Goal: Task Accomplishment & Management: Manage account settings

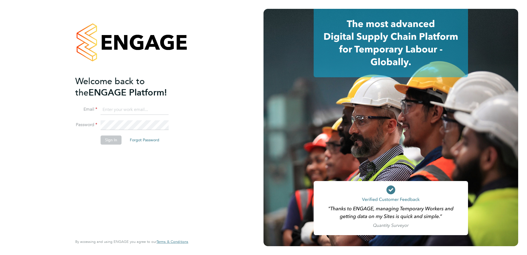
type input "tyler.kelly@vistry.co.uk"
click at [107, 146] on li "Sign In Forgot Password" at bounding box center [129, 142] width 108 height 14
click at [112, 139] on button "Sign In" at bounding box center [111, 139] width 21 height 9
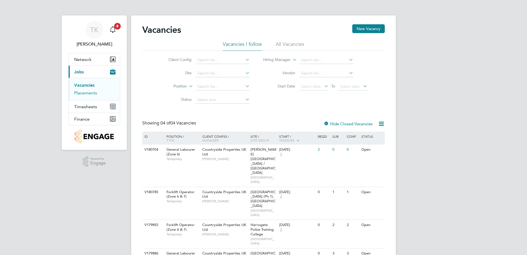
click at [95, 90] on link "Placements" at bounding box center [85, 92] width 23 height 5
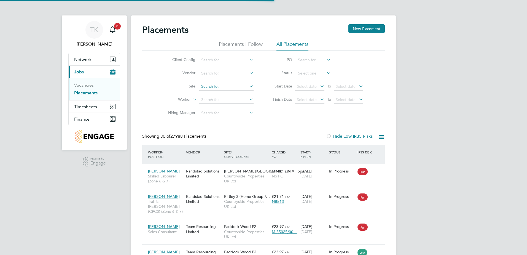
click at [210, 85] on input at bounding box center [226, 87] width 54 height 8
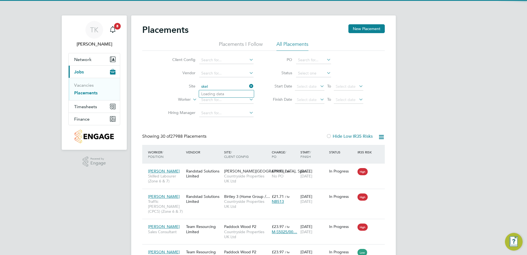
type input "A5 Aquatics"
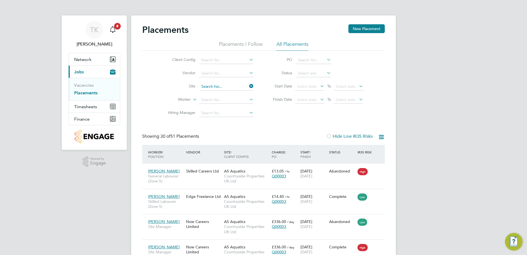
click at [233, 83] on input at bounding box center [226, 87] width 54 height 8
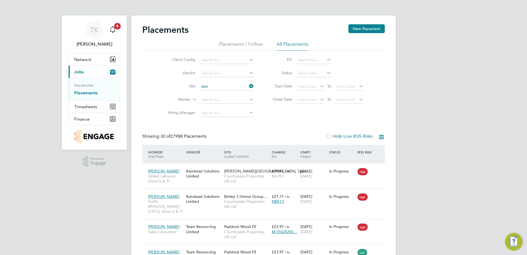
click at [226, 92] on li "Skel tongate, Leeds" at bounding box center [242, 93] width 86 height 7
type input "Skeltongate, [GEOGRAPHIC_DATA]"
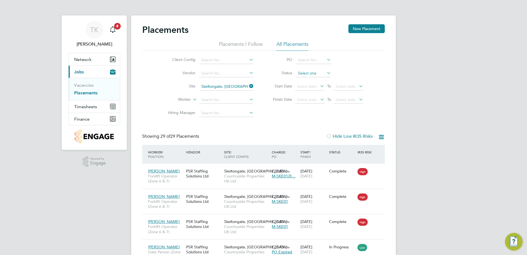
click at [307, 73] on input at bounding box center [313, 73] width 35 height 8
click at [307, 102] on li "In Progress" at bounding box center [314, 102] width 36 height 7
type input "In Progress"
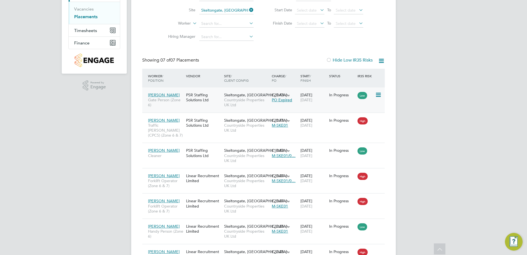
scroll to position [83, 0]
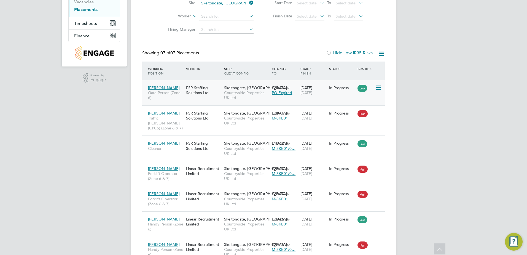
drag, startPoint x: 303, startPoint y: 96, endPoint x: 295, endPoint y: 98, distance: 8.7
click at [295, 98] on div "Darren Mcdonnell Gate Person (Zone 6) PSR Staffing Solutions Ltd Skeltongate, L…" at bounding box center [263, 92] width 243 height 25
click at [381, 85] on icon at bounding box center [378, 87] width 6 height 7
click at [315, 100] on div "Darren Mcdonnell Gate Person (Zone 6) PSR Staffing Solutions Ltd Skeltongate, L…" at bounding box center [263, 92] width 243 height 25
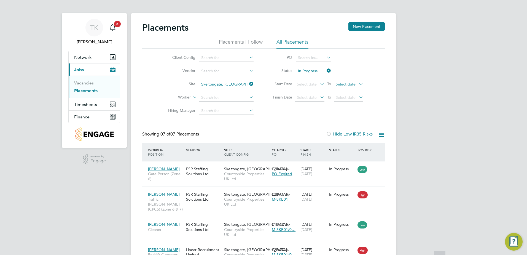
scroll to position [0, 0]
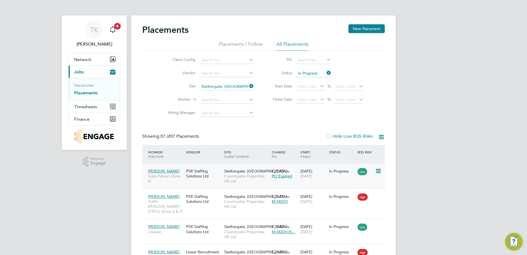
click at [174, 179] on span "Gate Person (Zone 6)" at bounding box center [165, 178] width 35 height 10
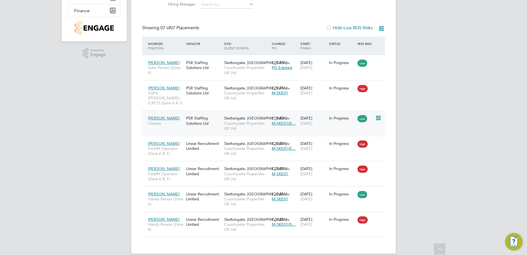
scroll to position [111, 0]
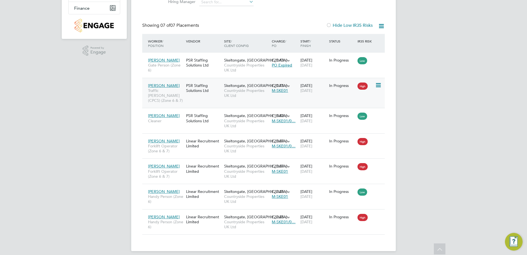
click at [318, 94] on div "06 Jan 2025 31 Jan 2027" at bounding box center [313, 87] width 29 height 15
click at [312, 146] on div "Andris Smetana Forklift Operator (Zone 6 & 7) Linear Recruitment Limited Skelto…" at bounding box center [263, 145] width 243 height 25
click at [311, 145] on div "14 Apr 2025 31 Oct 2025" at bounding box center [313, 143] width 29 height 15
click at [302, 120] on div "09 Apr 2025 31 Oct 2025" at bounding box center [313, 117] width 29 height 15
click at [305, 144] on div "14 Apr 2025 31 Oct 2025" at bounding box center [313, 143] width 29 height 15
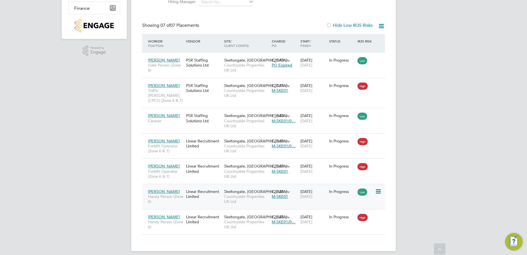
click at [320, 194] on div "09 Jun 2025 26 Sep 2025" at bounding box center [313, 193] width 29 height 15
click at [303, 222] on div "Jordan Daniel Handy Person (Zone 6) Linear Recruitment Limited Skeltongate, Lee…" at bounding box center [263, 221] width 243 height 25
click at [305, 220] on div "10 Jun 2025 31 Oct 2025" at bounding box center [313, 218] width 29 height 15
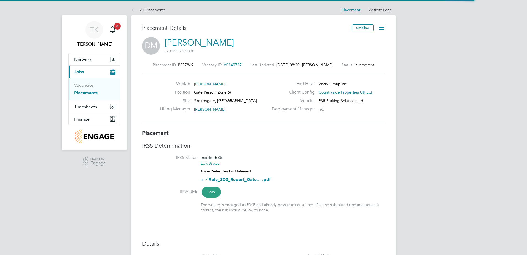
click at [382, 28] on icon at bounding box center [381, 27] width 7 height 7
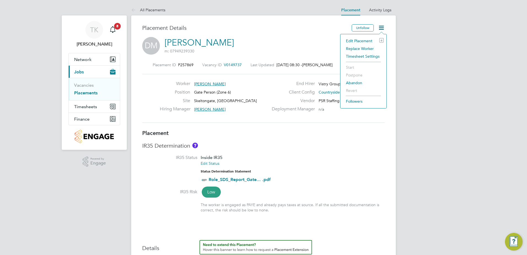
click at [360, 40] on li "Edit Placement e" at bounding box center [363, 41] width 41 height 8
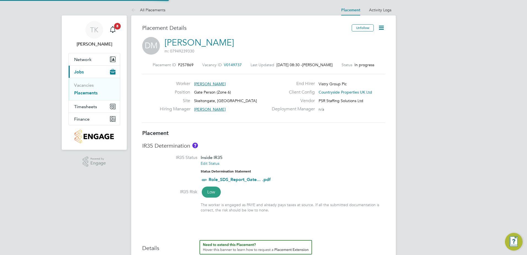
type input "Jack Brunt"
type input "27 Nov 2024"
type input "30 Sep 2025"
type input "07:30"
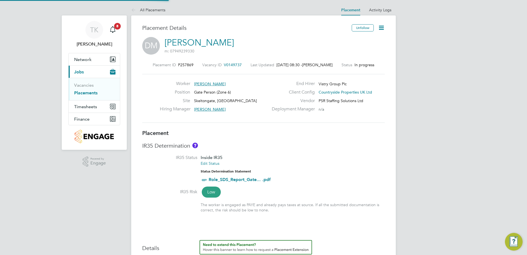
type input "16:30"
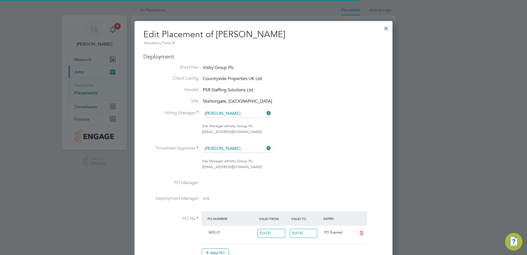
scroll to position [3, 3]
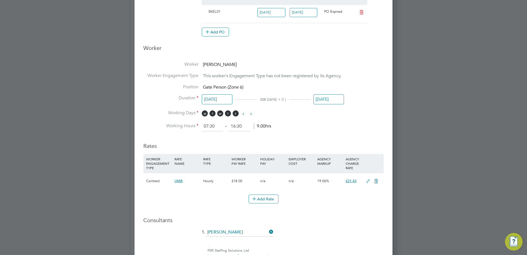
click at [317, 98] on input "30 Sep 2025" at bounding box center [328, 99] width 31 height 10
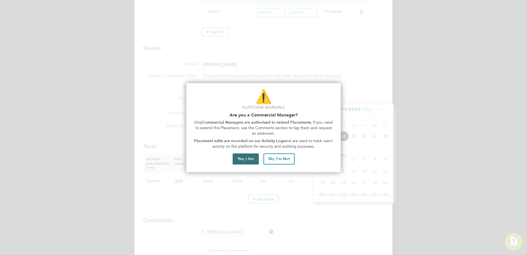
click at [244, 160] on button "Yes, I Am" at bounding box center [246, 158] width 26 height 11
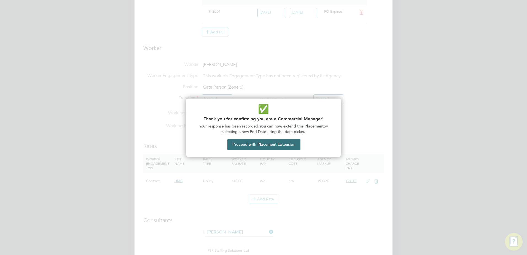
click at [268, 146] on button "Proceed with Placement Extension" at bounding box center [263, 144] width 73 height 11
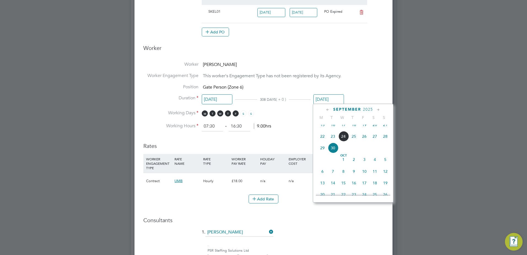
click at [376, 110] on icon at bounding box center [378, 110] width 5 height 6
click at [373, 174] on span "29" at bounding box center [375, 169] width 10 height 10
type input "29 Nov 2025"
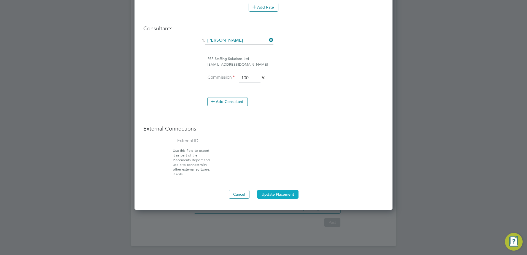
click at [272, 190] on button "Update Placement" at bounding box center [277, 194] width 41 height 9
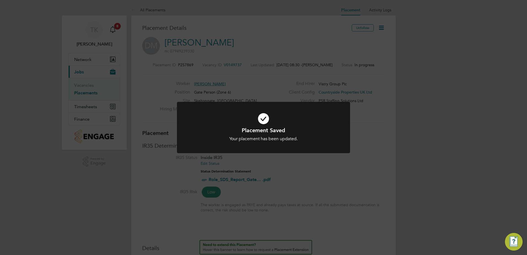
click at [350, 119] on div "Placement Saved Your placement has been updated. Cancel Okay" at bounding box center [263, 127] width 527 height 255
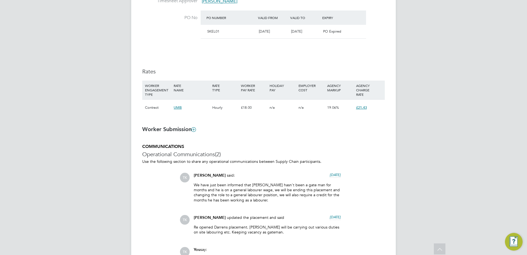
scroll to position [330, 0]
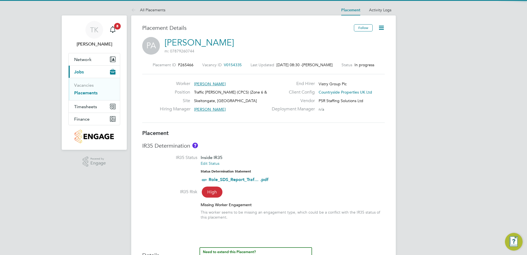
click at [380, 26] on icon at bounding box center [381, 27] width 7 height 7
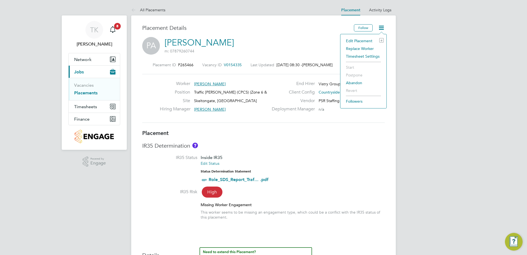
click at [368, 38] on li "Edit Placement e" at bounding box center [363, 41] width 41 height 8
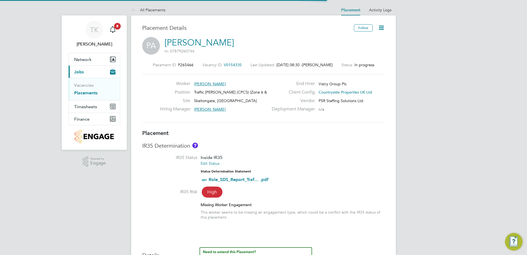
scroll to position [3, 3]
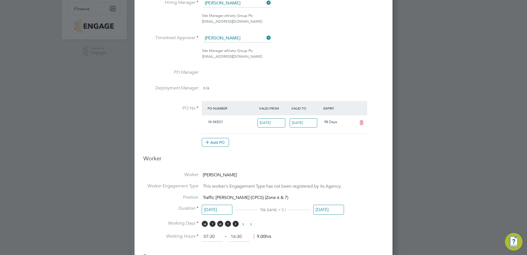
click at [330, 207] on input "31 Jan 2027" at bounding box center [328, 210] width 31 height 10
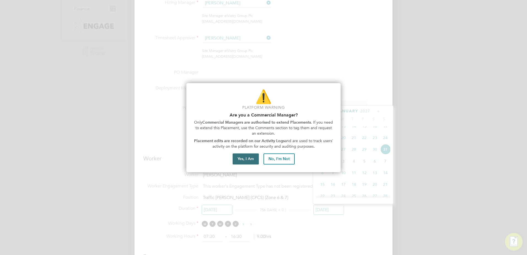
click at [247, 160] on button "Yes, I Am" at bounding box center [246, 158] width 26 height 11
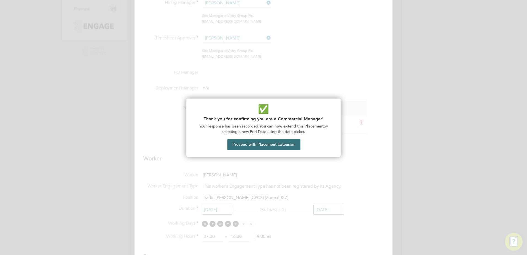
click at [250, 139] on button "Proceed with Placement Extension" at bounding box center [263, 144] width 73 height 11
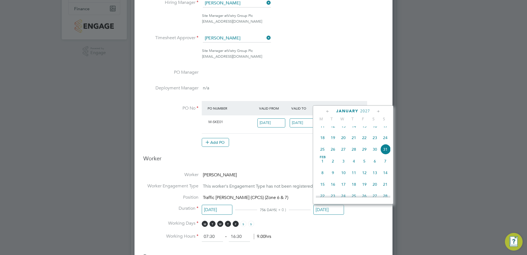
click at [327, 110] on icon at bounding box center [327, 111] width 5 height 6
click at [377, 178] on span "28" at bounding box center [375, 176] width 10 height 10
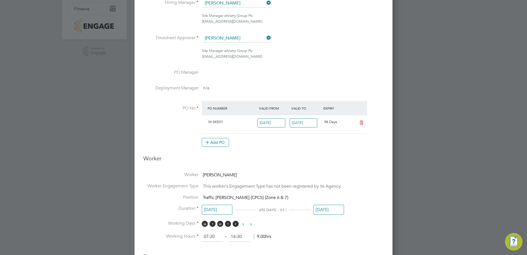
click at [325, 210] on input "28 Nov 2026" at bounding box center [328, 210] width 31 height 10
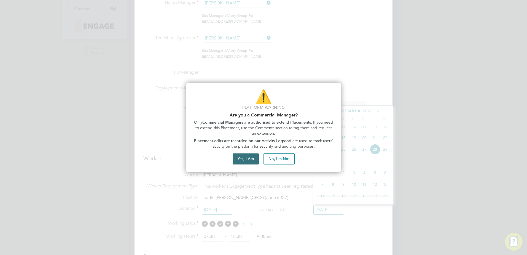
click at [242, 158] on button "Yes, I Am" at bounding box center [246, 158] width 26 height 11
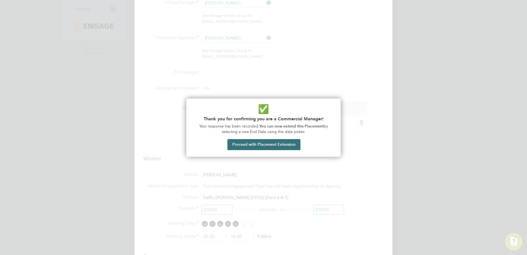
click at [269, 146] on button "Proceed with Placement Extension" at bounding box center [263, 144] width 73 height 11
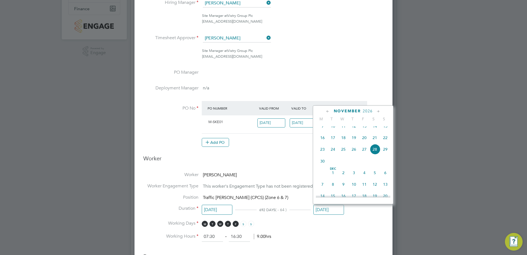
click at [363, 154] on span "27" at bounding box center [364, 149] width 10 height 10
type input "27 Nov 2026"
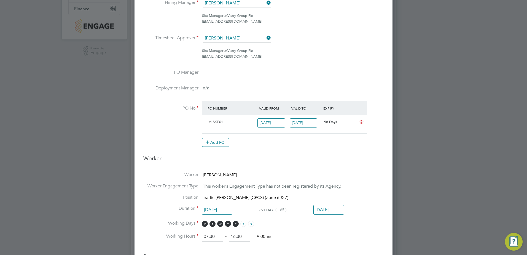
click at [318, 166] on ng-form "Deployment End Hirer Vistry Group Plc Client Config Countryside Properties UK L…" at bounding box center [263, 222] width 240 height 558
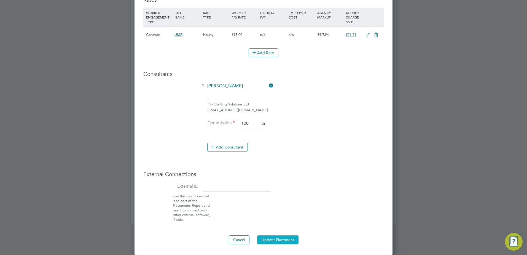
click at [268, 237] on button "Update Placement" at bounding box center [277, 239] width 41 height 9
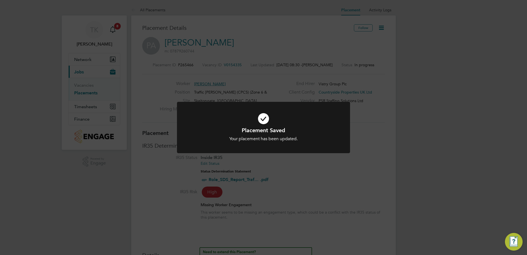
click at [332, 130] on h1 "Placement Saved" at bounding box center [263, 130] width 143 height 7
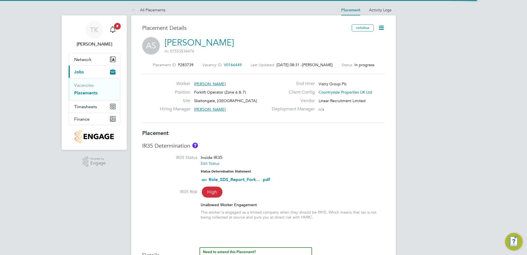
click at [383, 28] on icon at bounding box center [381, 27] width 7 height 7
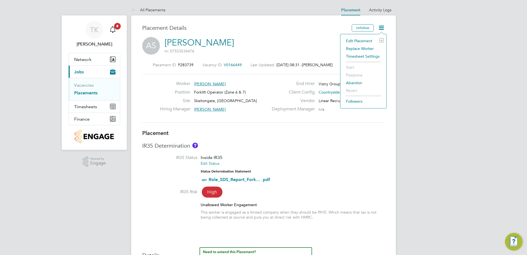
click at [366, 42] on li "Edit Placement e" at bounding box center [363, 41] width 41 height 8
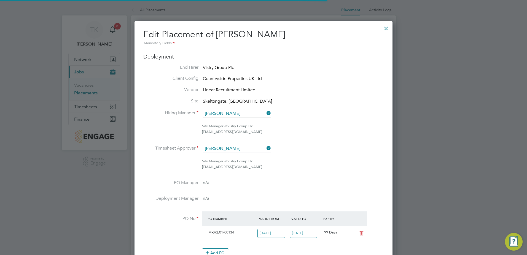
scroll to position [3, 3]
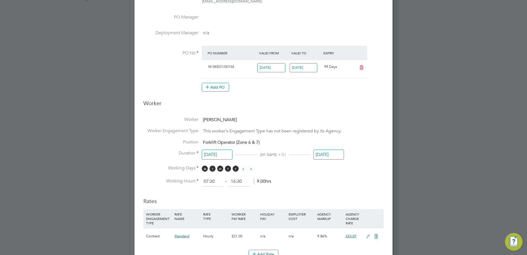
click at [318, 152] on input "[DATE]" at bounding box center [328, 154] width 31 height 10
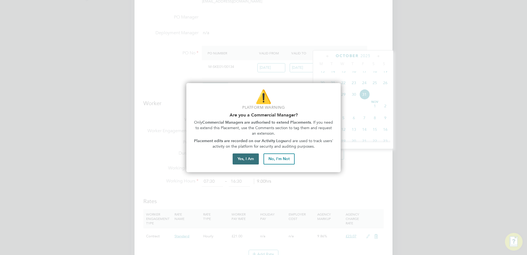
click at [244, 157] on button "Yes, I Am" at bounding box center [246, 158] width 26 height 11
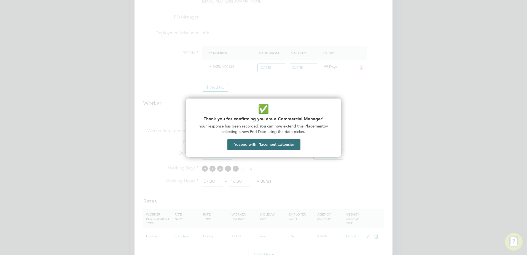
click at [247, 142] on button "Proceed with Placement Extension" at bounding box center [263, 144] width 73 height 11
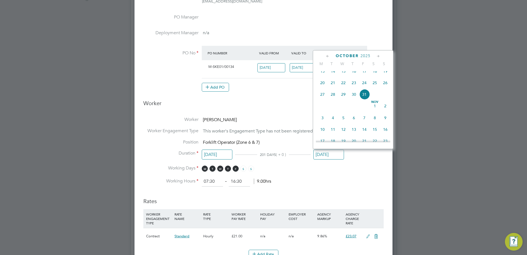
click at [377, 55] on icon at bounding box center [378, 56] width 5 height 6
click at [362, 122] on span "28" at bounding box center [364, 117] width 10 height 10
type input "28 Nov 2025"
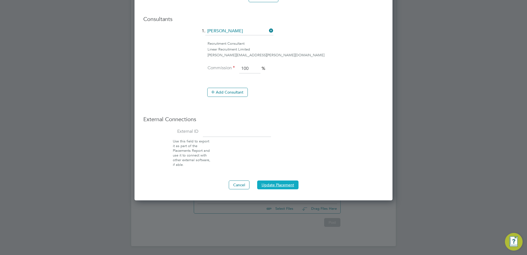
click at [280, 183] on button "Update Placement" at bounding box center [277, 184] width 41 height 9
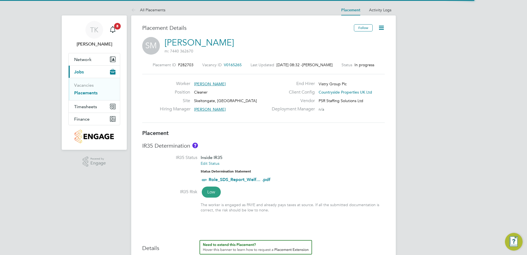
click at [380, 24] on icon at bounding box center [381, 27] width 7 height 7
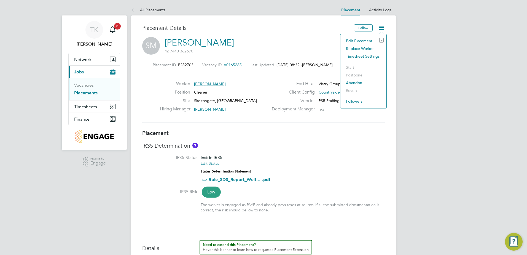
click at [364, 40] on li "Edit Placement e" at bounding box center [363, 41] width 41 height 8
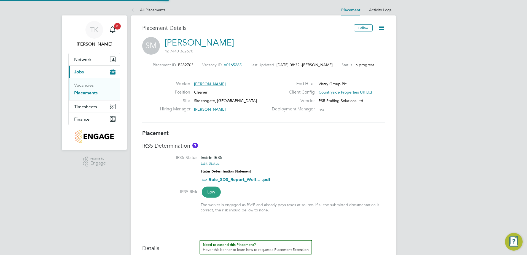
type input "[PERSON_NAME]"
type input "[DATE]"
type input "08:00"
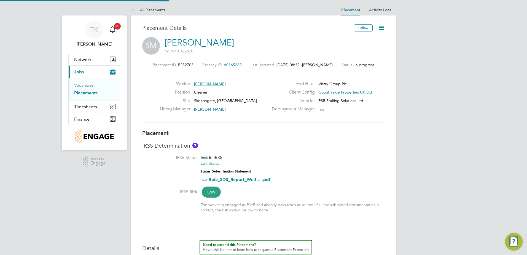
type input "10:00"
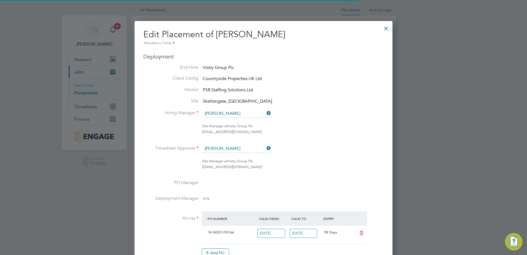
scroll to position [3, 3]
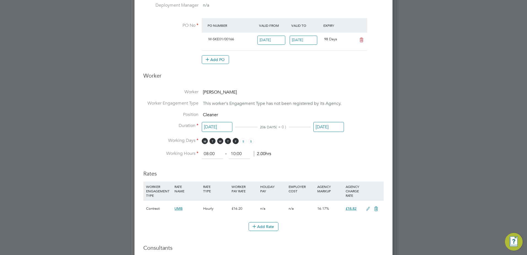
click at [329, 124] on input "[DATE]" at bounding box center [328, 127] width 31 height 10
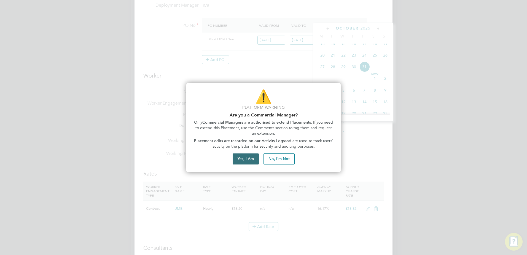
click at [243, 153] on button "Yes, I Am" at bounding box center [246, 158] width 26 height 11
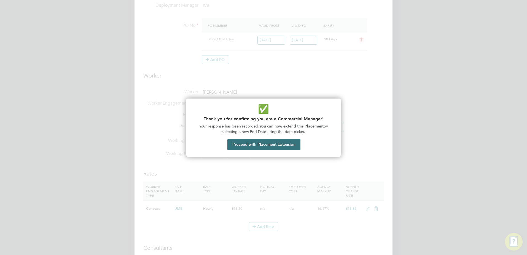
click at [248, 144] on button "Proceed with Placement Extension" at bounding box center [263, 144] width 73 height 11
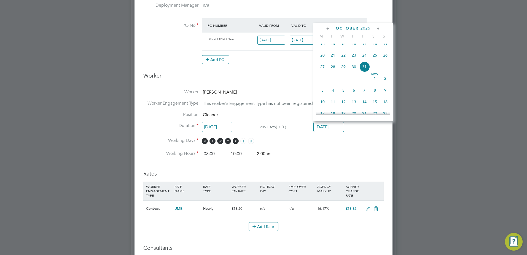
click at [379, 29] on icon at bounding box center [378, 29] width 5 height 6
click at [368, 95] on span "28" at bounding box center [364, 89] width 10 height 10
type input "[DATE]"
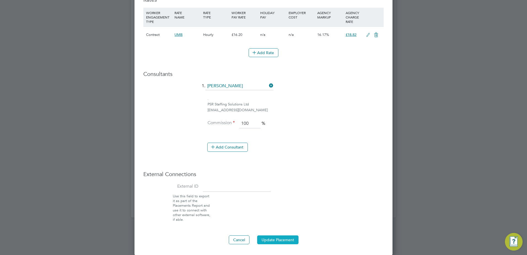
click at [272, 239] on button "Update Placement" at bounding box center [277, 239] width 41 height 9
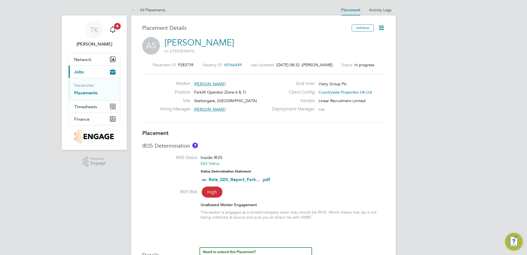
click at [384, 25] on icon at bounding box center [381, 27] width 7 height 7
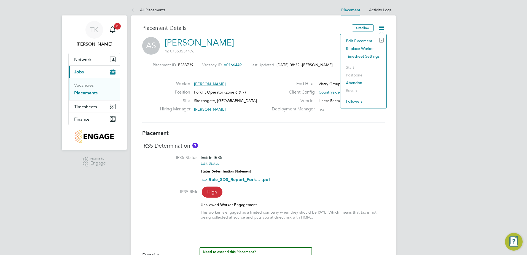
click at [359, 40] on li "Edit Placement e" at bounding box center [363, 41] width 41 height 8
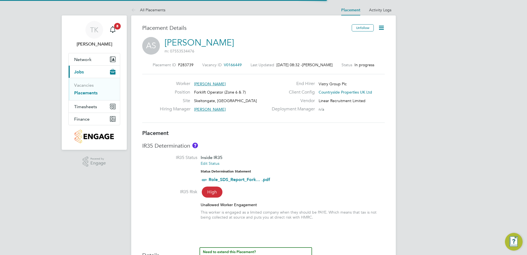
scroll to position [3, 3]
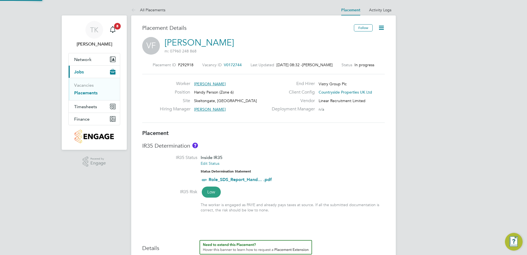
click at [378, 29] on icon at bounding box center [381, 27] width 7 height 7
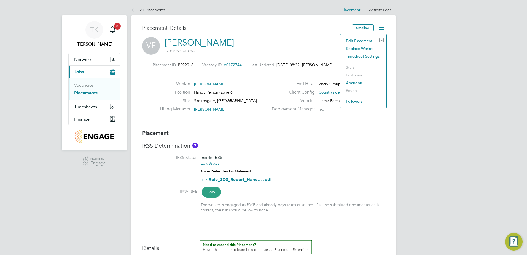
click at [366, 41] on li "Edit Placement e" at bounding box center [363, 41] width 41 height 8
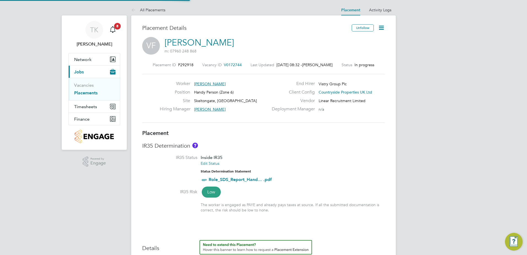
type input "[PERSON_NAME]"
type input "[DATE]"
type input "26 Sep 2025"
type input "07:30"
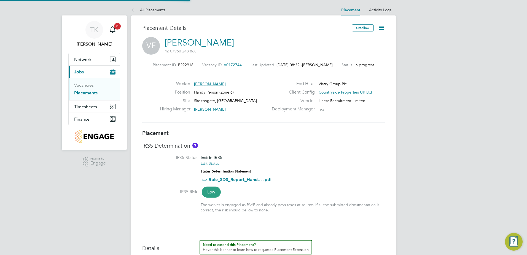
type input "16:30"
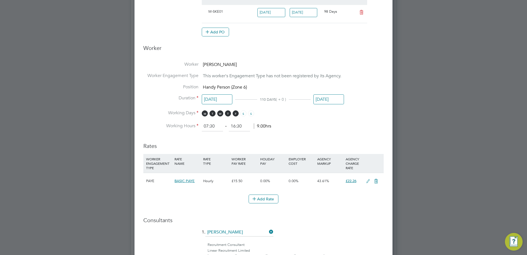
click at [330, 100] on input "26 Sep 2025" at bounding box center [328, 99] width 31 height 10
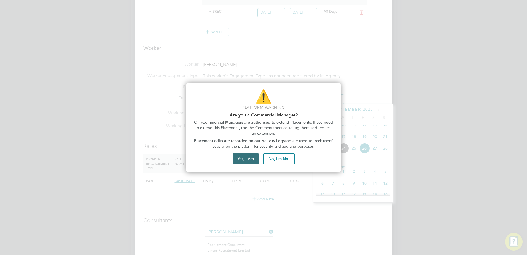
click at [241, 160] on button "Yes, I Am" at bounding box center [246, 158] width 26 height 11
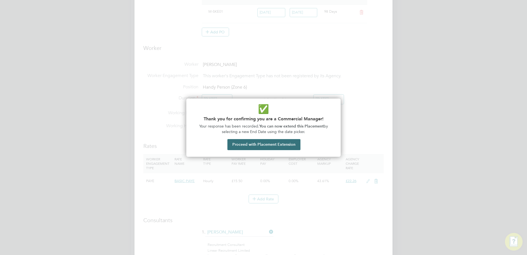
click at [283, 148] on button "Proceed with Placement Extension" at bounding box center [263, 144] width 73 height 11
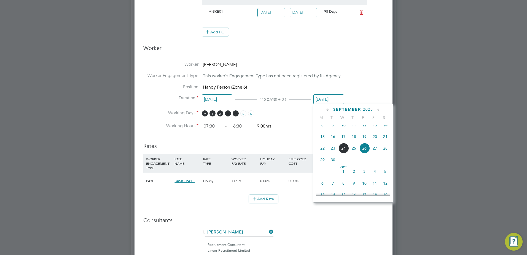
click at [378, 110] on icon at bounding box center [378, 110] width 5 height 6
click at [365, 174] on span "28" at bounding box center [364, 169] width 10 height 10
type input "[DATE]"
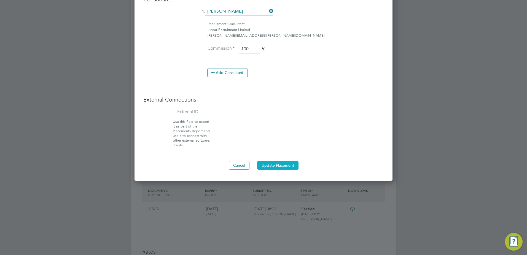
click at [286, 162] on button "Update Placement" at bounding box center [277, 165] width 41 height 9
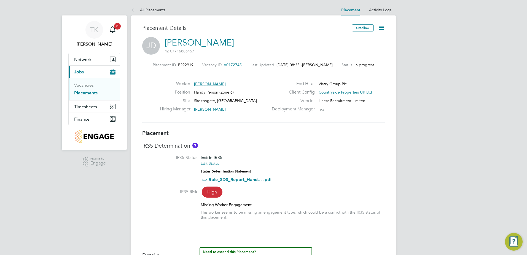
click at [380, 26] on icon at bounding box center [381, 27] width 7 height 7
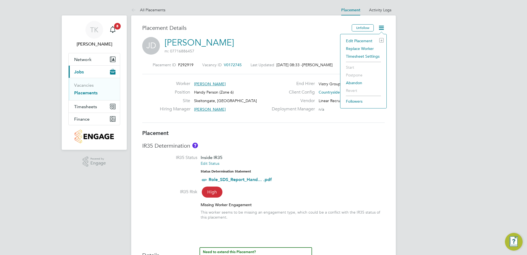
click at [364, 39] on li "Edit Placement e" at bounding box center [363, 41] width 41 height 8
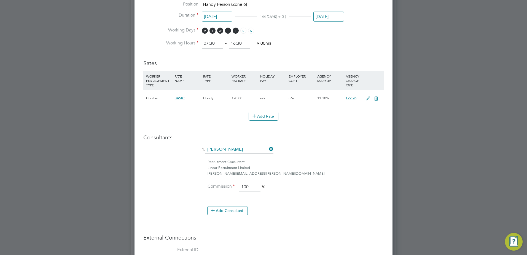
click at [336, 16] on input "31 Oct 2025" at bounding box center [328, 17] width 31 height 10
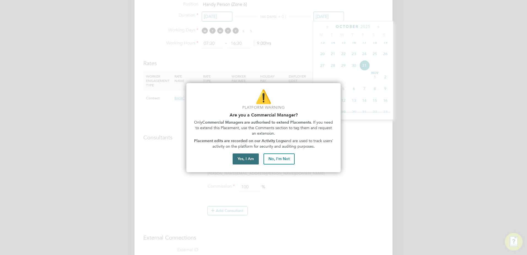
click at [249, 157] on button "Yes, I Am" at bounding box center [246, 158] width 26 height 11
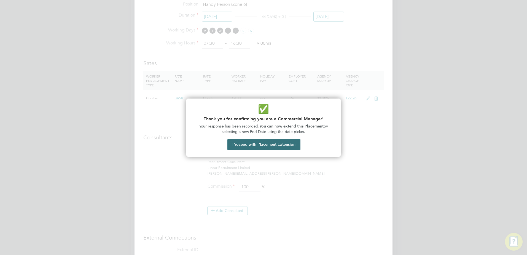
click at [267, 141] on button "Proceed with Placement Extension" at bounding box center [263, 144] width 73 height 11
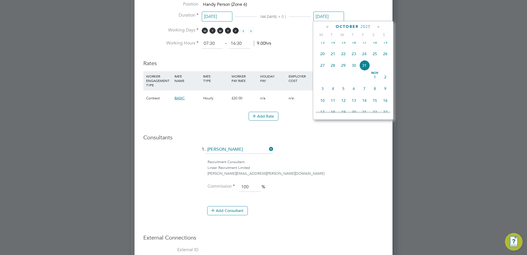
click at [376, 26] on icon at bounding box center [378, 27] width 5 height 6
click at [364, 93] on span "28" at bounding box center [364, 88] width 10 height 10
type input "[DATE]"
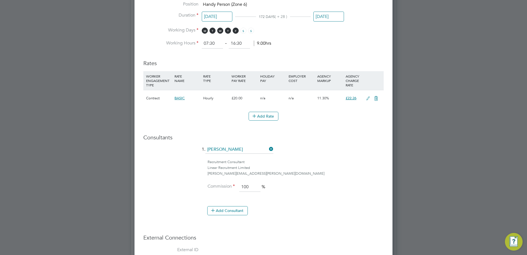
click at [350, 151] on li "1. Ashley Kelly" at bounding box center [263, 152] width 240 height 14
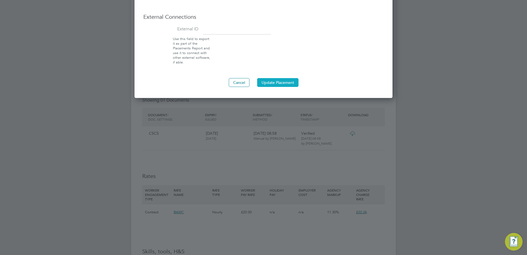
click at [274, 85] on button "Update Placement" at bounding box center [277, 82] width 41 height 9
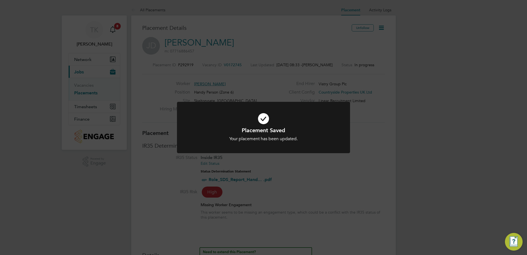
click at [343, 162] on div "Placement Saved Your placement has been updated. Cancel Okay" at bounding box center [263, 127] width 527 height 255
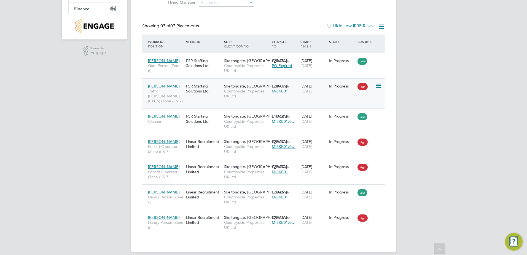
click at [309, 96] on div "[DATE] [DATE]" at bounding box center [313, 88] width 29 height 15
click at [318, 94] on div "06 Jan 2025 27 Nov 2026" at bounding box center [313, 88] width 29 height 15
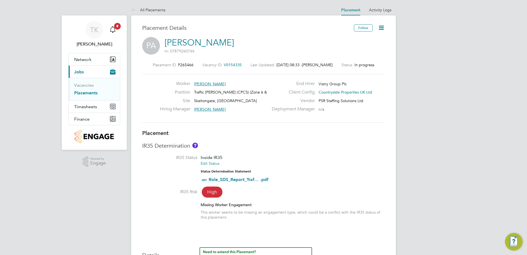
click at [379, 28] on icon at bounding box center [381, 27] width 7 height 7
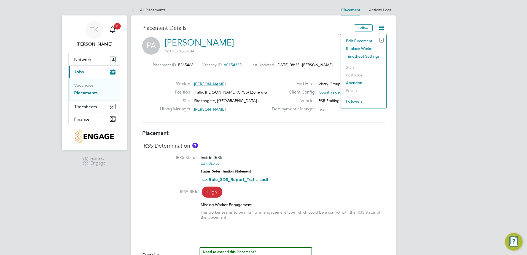
click at [370, 37] on div "Edit Placement e Replace Worker Timesheet Settings Start Postpone Abandon Rever…" at bounding box center [363, 71] width 47 height 74
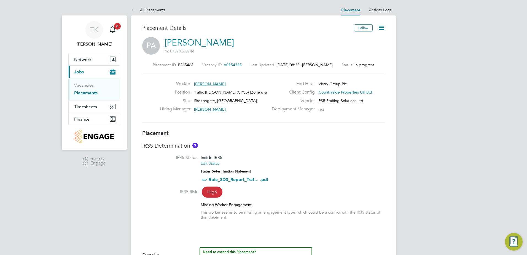
click at [380, 25] on icon at bounding box center [381, 27] width 7 height 7
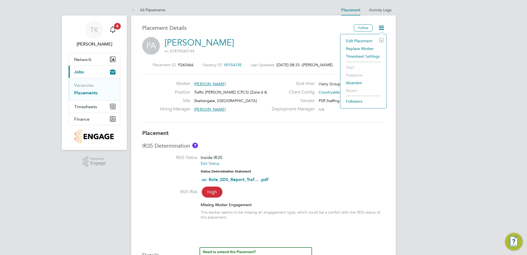
click at [360, 41] on li "Edit Placement e" at bounding box center [363, 41] width 41 height 8
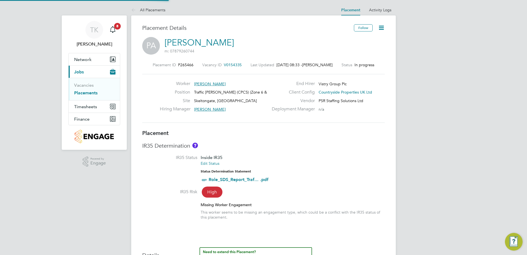
type input "[PERSON_NAME]"
type input "[DATE]"
type input "27 Nov 2026"
type input "07:30"
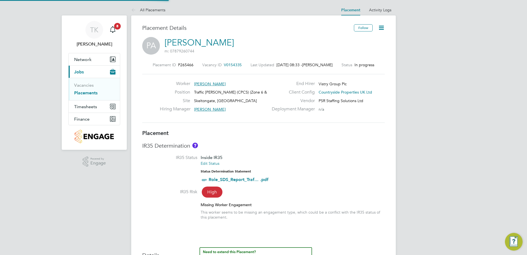
type input "16:30"
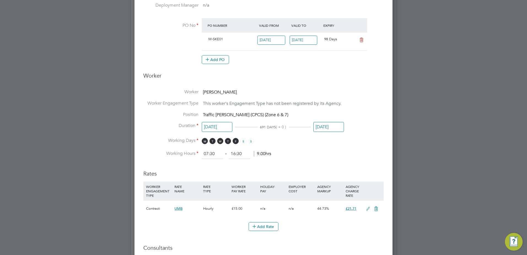
click at [335, 127] on input "27 Nov 2026" at bounding box center [328, 127] width 31 height 10
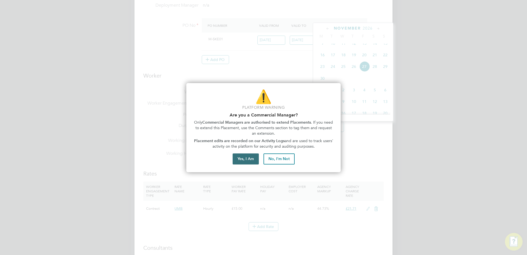
click at [239, 154] on button "Yes, I Am" at bounding box center [246, 158] width 26 height 11
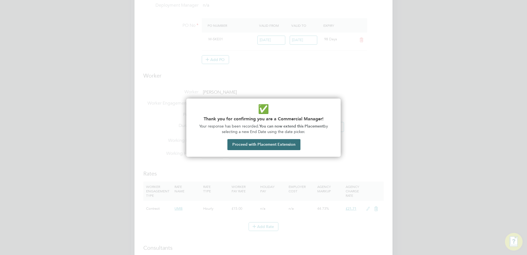
click at [254, 146] on button "Proceed with Placement Extension" at bounding box center [263, 144] width 73 height 11
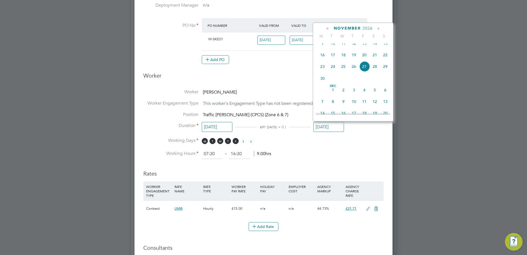
click at [328, 28] on icon at bounding box center [327, 29] width 5 height 6
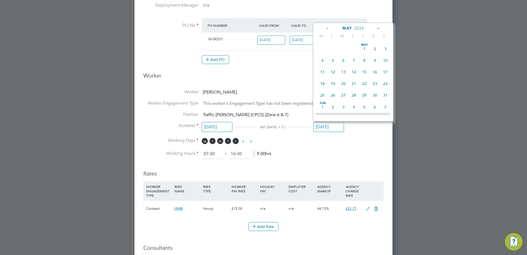
click at [328, 28] on icon at bounding box center [327, 29] width 5 height 6
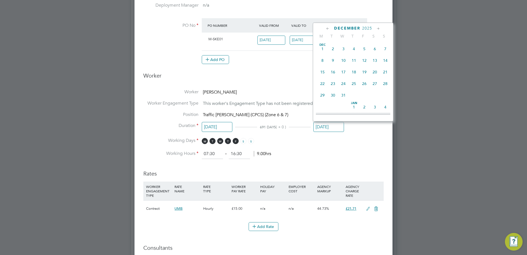
click at [328, 28] on icon at bounding box center [327, 29] width 5 height 6
click at [366, 97] on span "28" at bounding box center [364, 95] width 10 height 10
type input "[DATE]"
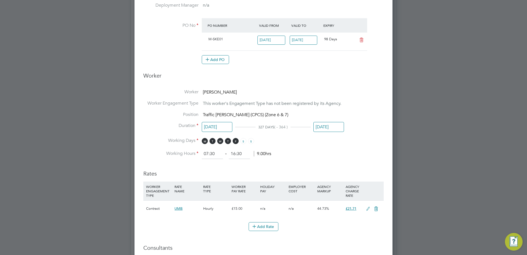
click at [364, 147] on li "Working Days M T W T F S S" at bounding box center [263, 143] width 240 height 11
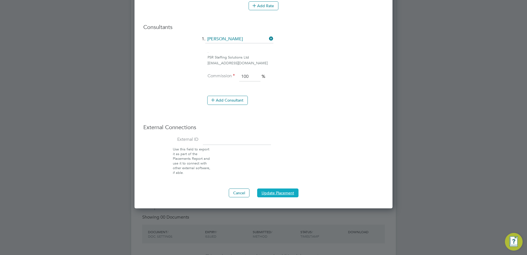
click at [289, 189] on button "Update Placement" at bounding box center [277, 192] width 41 height 9
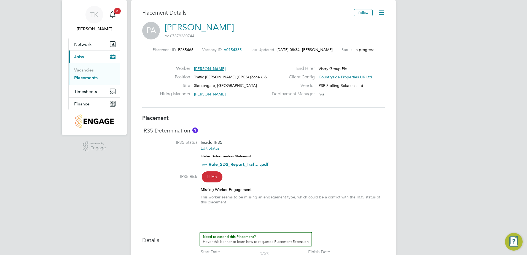
scroll to position [5, 0]
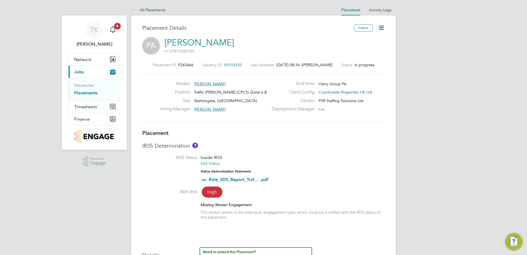
click at [382, 28] on icon at bounding box center [381, 27] width 7 height 7
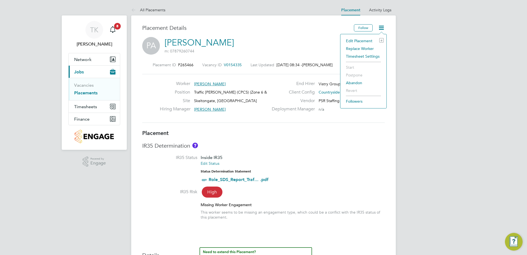
click at [358, 41] on li "Edit Placement e" at bounding box center [363, 41] width 41 height 8
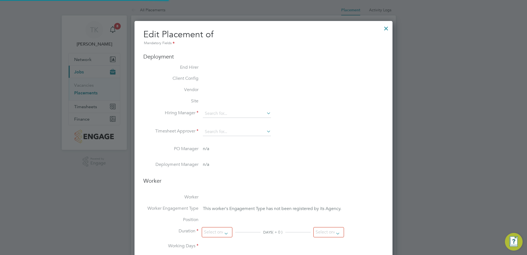
type input "[PERSON_NAME]"
type input "[DATE]"
type input "07:30"
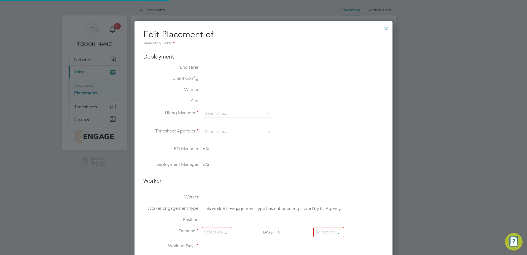
type input "16:30"
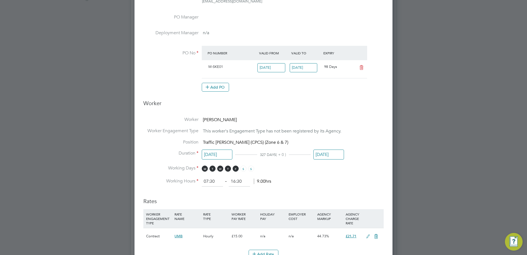
click at [319, 153] on input "[DATE]" at bounding box center [328, 154] width 31 height 10
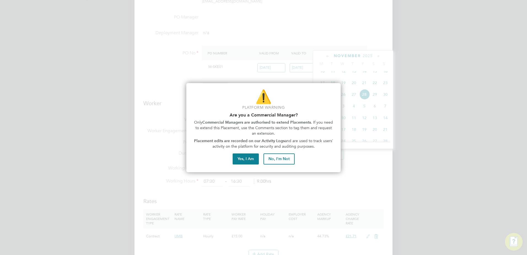
click at [237, 153] on div "⚠️ Platform Warning Are you a Commercial Manager? Only Commercial Managers are …" at bounding box center [263, 127] width 154 height 89
click at [241, 155] on button "Yes, I Am" at bounding box center [246, 158] width 26 height 11
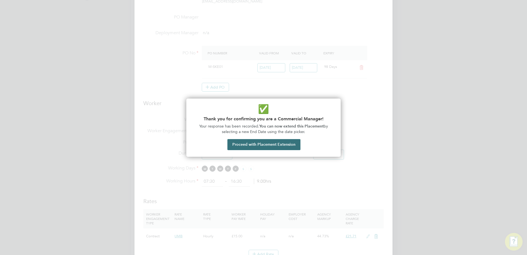
click at [251, 144] on button "Proceed with Placement Extension" at bounding box center [263, 144] width 73 height 11
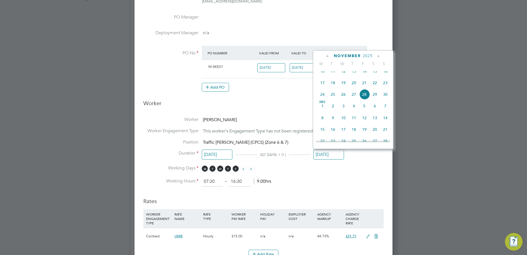
click at [348, 166] on li "Working Days M T W T F S S" at bounding box center [263, 170] width 240 height 11
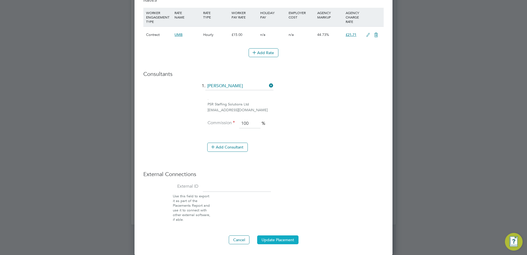
click at [274, 239] on button "Update Placement" at bounding box center [277, 239] width 41 height 9
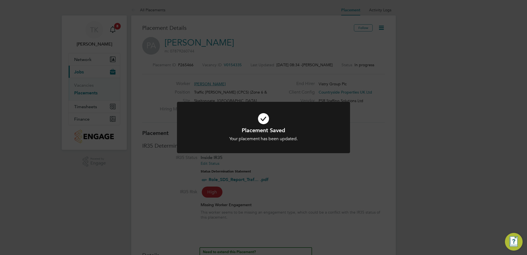
click at [333, 164] on div "Placement Saved Your placement has been updated. Cancel Okay" at bounding box center [263, 127] width 527 height 255
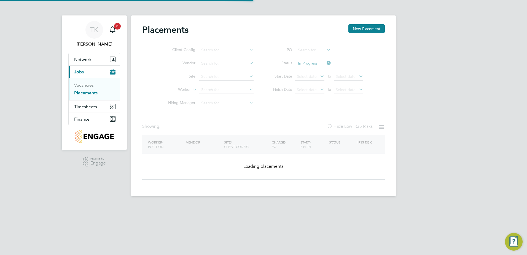
type input "Skeltongate, [GEOGRAPHIC_DATA]"
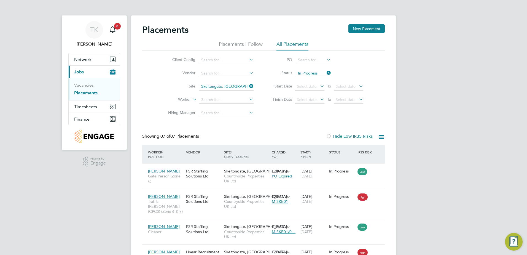
click at [248, 85] on icon at bounding box center [248, 86] width 0 height 8
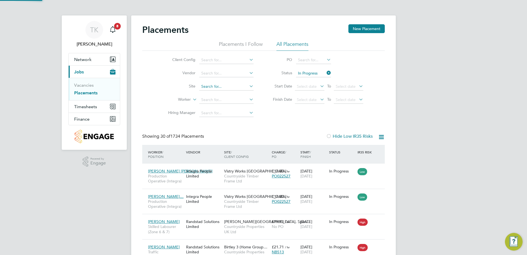
scroll to position [21, 48]
click at [233, 88] on input at bounding box center [226, 87] width 54 height 8
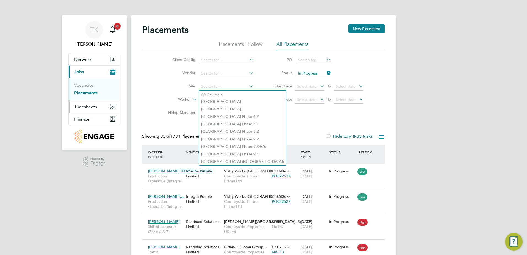
click at [89, 105] on span "Timesheets" at bounding box center [85, 106] width 23 height 5
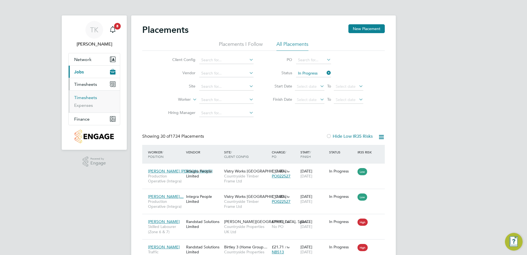
click at [89, 99] on link "Timesheets" at bounding box center [85, 97] width 23 height 5
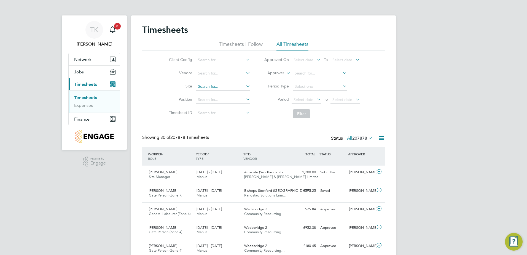
click at [203, 84] on input at bounding box center [223, 87] width 54 height 8
click at [207, 95] on li "Wyn yard A Siskin Park" at bounding box center [227, 93] width 65 height 7
type input "Wynyard A Siskin Park"
click at [308, 108] on li "Filter" at bounding box center [312, 113] width 110 height 14
click at [308, 110] on button "Filter" at bounding box center [302, 113] width 18 height 9
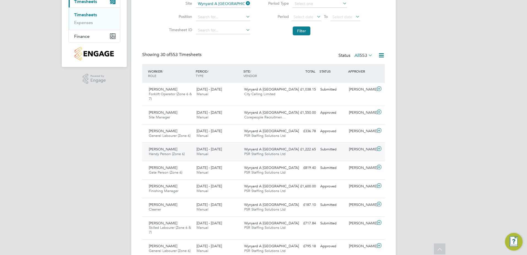
click at [310, 155] on div "Stefan Rodgers Handy Person (Zone 6) 15 - 21 Sep 2025 15 - 21 Sep 2025 Manual W…" at bounding box center [263, 151] width 243 height 18
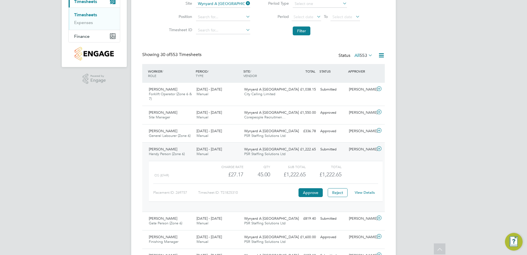
click at [364, 193] on link "View Details" at bounding box center [365, 192] width 20 height 5
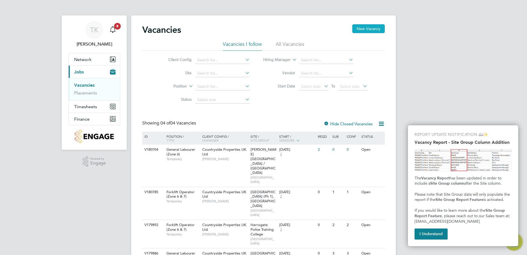
click at [362, 30] on button "New Vacancy" at bounding box center [368, 28] width 33 height 9
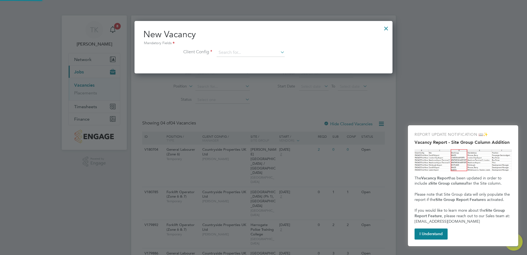
scroll to position [52, 258]
click at [234, 50] on input at bounding box center [251, 53] width 68 height 8
click at [251, 117] on li "Countryside Properties UK Ltd" at bounding box center [286, 120] width 141 height 7
type input "Countryside Properties UK Ltd"
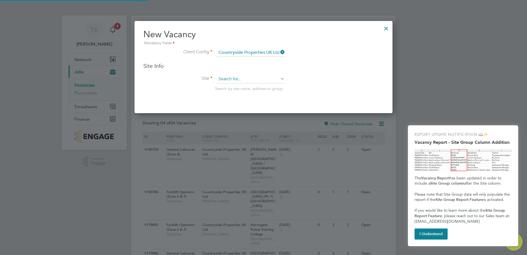
click at [244, 76] on input at bounding box center [251, 79] width 68 height 8
click at [247, 85] on li "Ske ltongate, Leeds" at bounding box center [250, 86] width 69 height 7
type input "Skeltongate, Leeds"
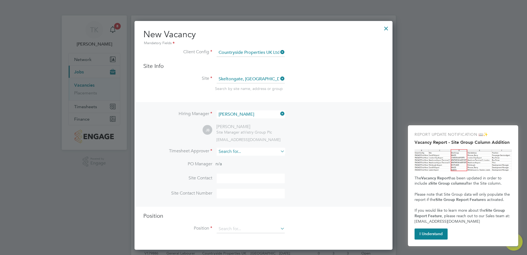
click at [250, 152] on input at bounding box center [251, 151] width 68 height 8
click at [246, 165] on li "Jack B runt" at bounding box center [250, 166] width 69 height 7
type input "Jack Brunt"
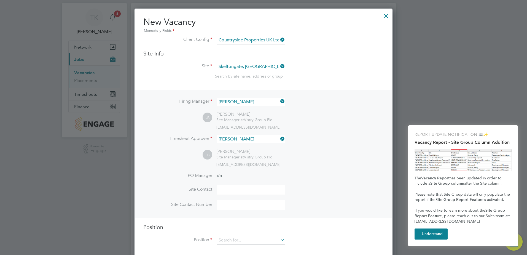
scroll to position [19, 0]
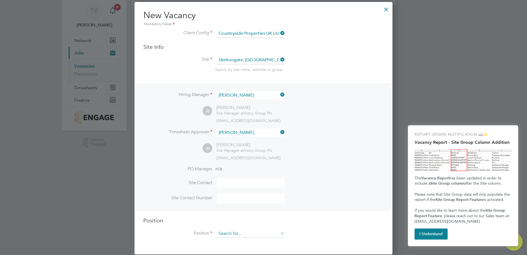
click at [226, 235] on input at bounding box center [251, 233] width 68 height 8
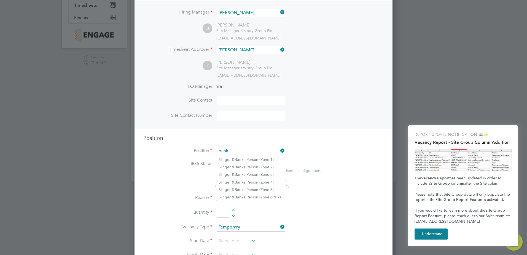
scroll to position [102, 0]
click at [251, 195] on li "Slinger & Bank s Person (Zone 6 & 7)" at bounding box center [250, 196] width 69 height 7
type input "Slinger & Banks Person (Zone 6 & 7)"
type textarea "- You will be responsible for directing the movement and loading/unloading the …"
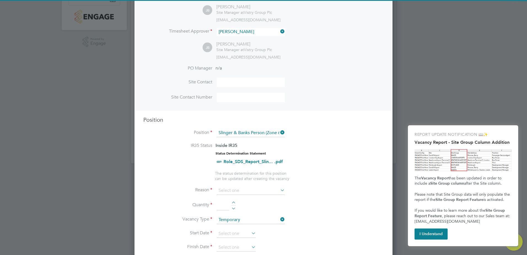
scroll to position [157, 0]
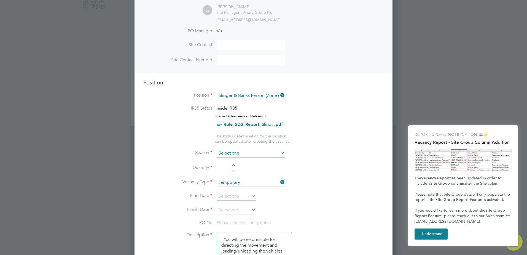
click at [235, 154] on input at bounding box center [251, 153] width 68 height 8
click at [232, 205] on li "Vacant Role" at bounding box center [250, 204] width 69 height 7
type input "Vacant Role"
click at [226, 169] on input at bounding box center [223, 168] width 13 height 10
type input "1"
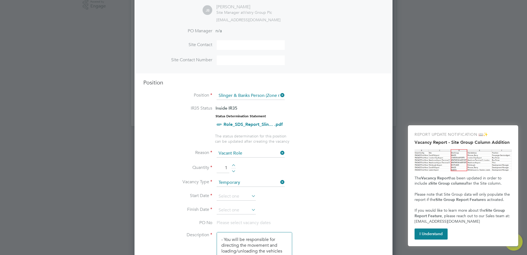
click at [335, 174] on li "Quantity 1" at bounding box center [263, 170] width 240 height 15
click at [222, 193] on input at bounding box center [236, 196] width 39 height 8
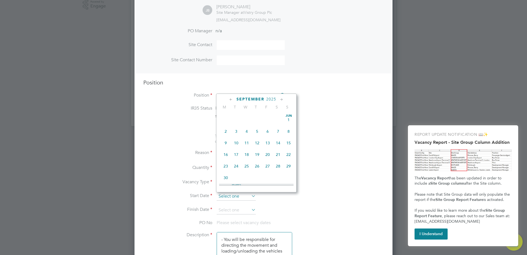
scroll to position [203, 0]
click at [226, 143] on span "22" at bounding box center [226, 137] width 10 height 10
type input "22 Sep 2025"
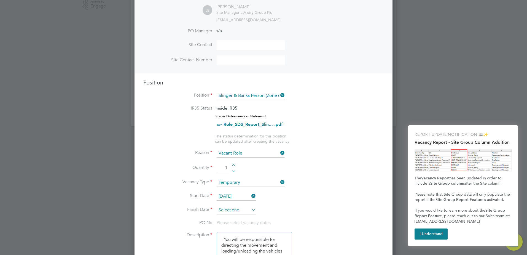
click at [227, 208] on input at bounding box center [236, 210] width 39 height 8
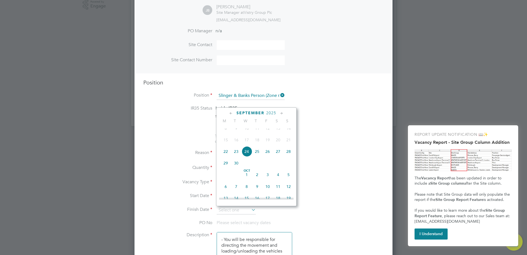
click at [281, 113] on icon at bounding box center [281, 113] width 5 height 6
click at [247, 176] on span "31" at bounding box center [246, 171] width 10 height 10
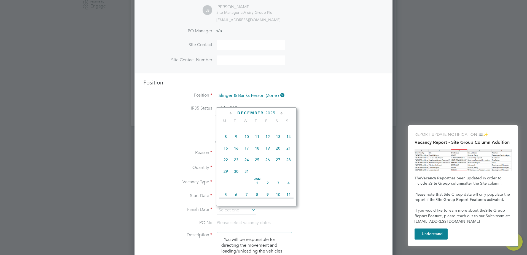
type input "31 Dec 2025"
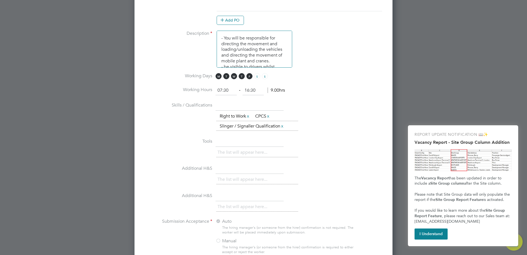
scroll to position [405, 0]
click at [232, 20] on button "Add PO" at bounding box center [230, 20] width 27 height 9
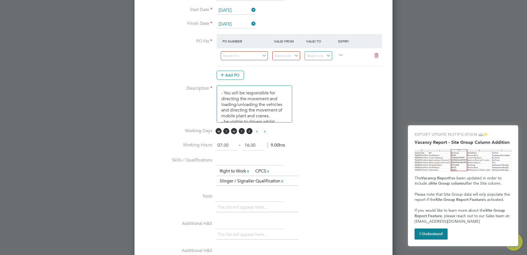
scroll to position [342, 0]
click at [250, 55] on input at bounding box center [244, 56] width 47 height 9
drag, startPoint x: 235, startPoint y: 55, endPoint x: 218, endPoint y: 55, distance: 17.1
click at [218, 55] on div "skel —" at bounding box center [299, 58] width 165 height 18
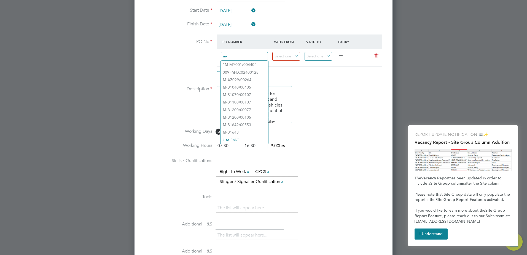
type input "m-"
paste input "M-SKE01-00167"
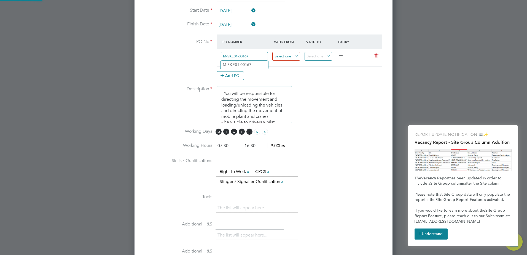
type input "M-SKE01-00167"
click at [281, 57] on input at bounding box center [286, 56] width 28 height 9
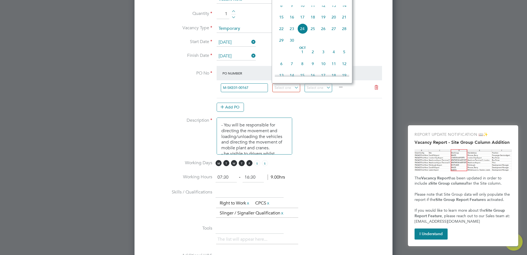
scroll to position [259, 0]
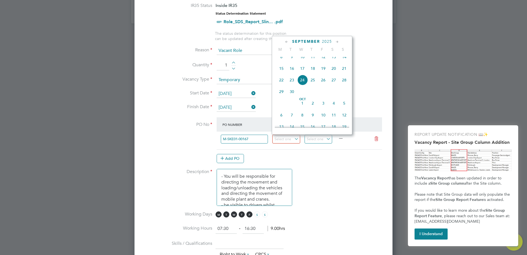
click at [287, 41] on icon at bounding box center [286, 42] width 5 height 6
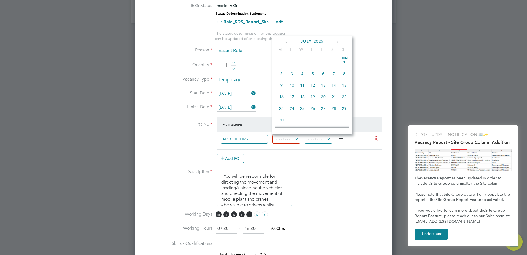
click at [287, 41] on icon at bounding box center [286, 42] width 5 height 6
click at [333, 61] on span "Mar 1" at bounding box center [334, 62] width 10 height 10
type input "01 Mar 2025"
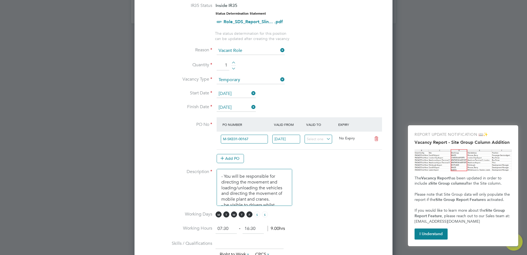
drag, startPoint x: 320, startPoint y: 185, endPoint x: 323, endPoint y: 177, distance: 8.6
click at [320, 185] on li "Description - You will be responsible for directing the movement and loading/un…" at bounding box center [263, 190] width 240 height 42
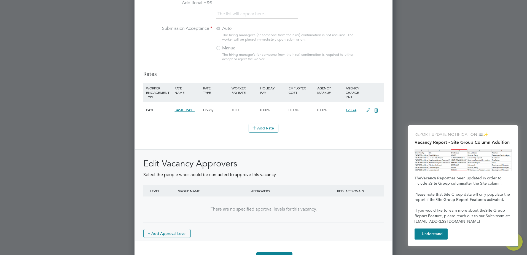
scroll to position [607, 0]
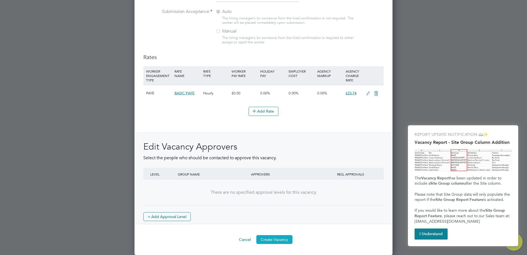
click at [272, 240] on button "Create Vacancy" at bounding box center [274, 239] width 36 height 9
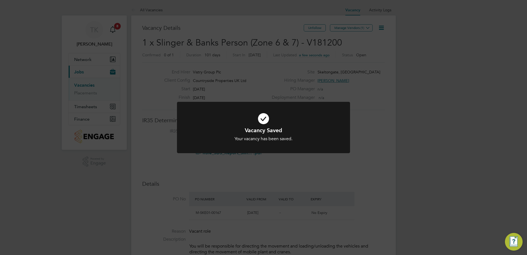
click at [296, 160] on div "Vacancy Saved Your vacancy has been saved. Cancel Okay" at bounding box center [263, 127] width 527 height 255
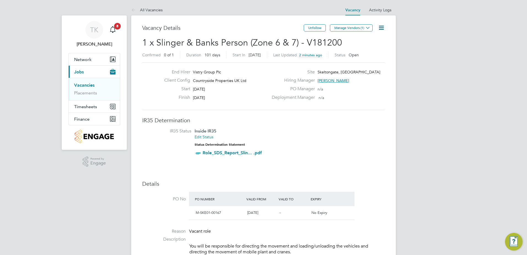
click at [384, 27] on icon at bounding box center [381, 27] width 7 height 7
click at [365, 40] on li "Edit Vacancy e" at bounding box center [368, 41] width 32 height 8
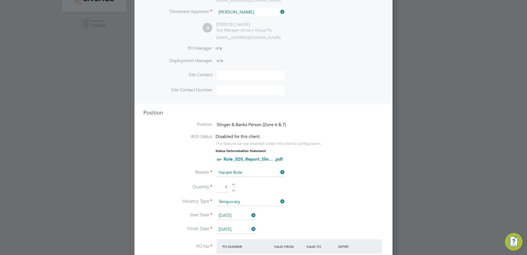
scroll to position [276, 0]
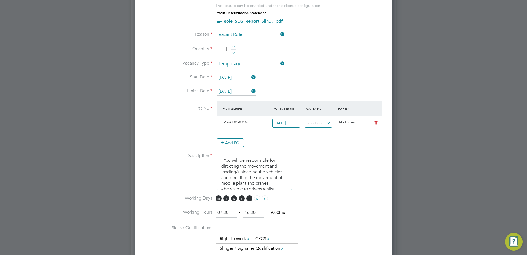
click at [250, 90] on icon at bounding box center [250, 91] width 0 height 8
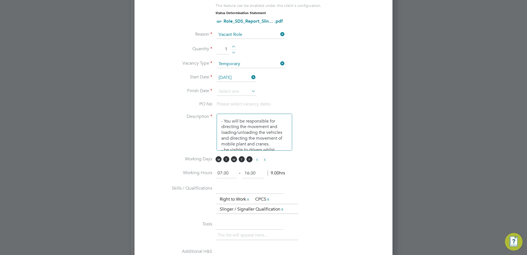
scroll to position [689, 258]
click at [243, 88] on input at bounding box center [236, 91] width 39 height 8
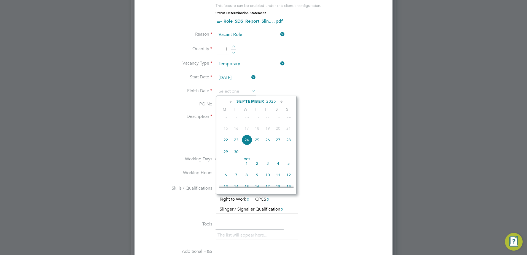
click at [280, 100] on icon at bounding box center [281, 102] width 5 height 6
click at [268, 166] on span "28" at bounding box center [267, 161] width 10 height 10
type input "28 Nov 2025"
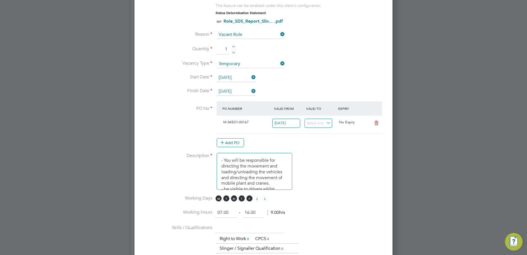
scroll to position [9, 52]
click at [296, 161] on li "Description - You will be responsible for directing the movement and loading/un…" at bounding box center [263, 174] width 240 height 42
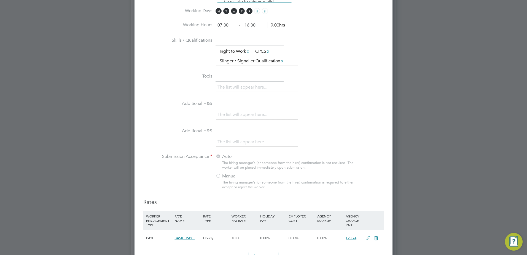
scroll to position [501, 0]
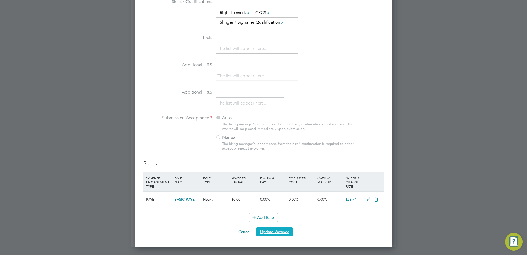
click at [281, 231] on button "Update Vacancy" at bounding box center [274, 231] width 37 height 9
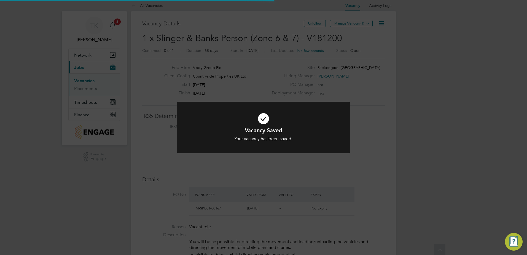
scroll to position [0, 0]
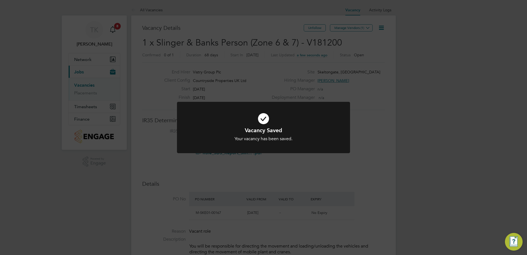
click at [362, 109] on div "Vacancy Saved Your vacancy has been saved. Cancel Okay" at bounding box center [263, 127] width 527 height 255
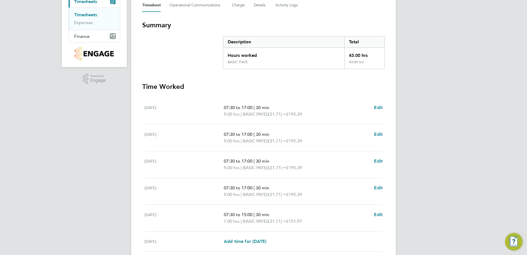
scroll to position [138, 0]
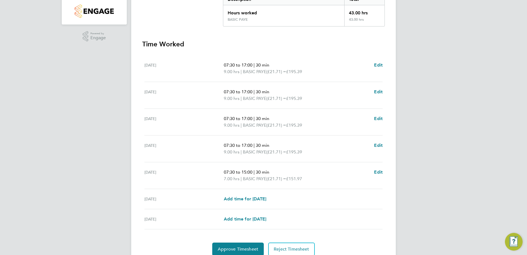
scroll to position [148, 0]
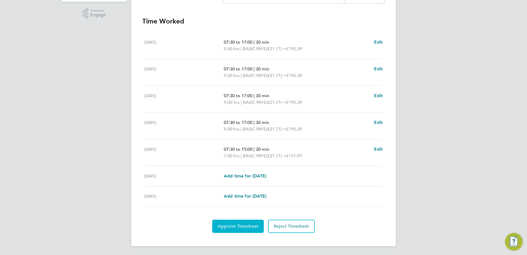
click at [246, 227] on span "Approve Timesheet" at bounding box center [238, 226] width 41 height 6
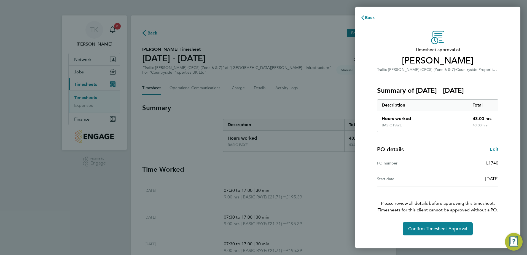
click at [428, 236] on div "Timesheet approval of [PERSON_NAME] Traffic [PERSON_NAME] (CPCS) (Zone 6 & 7) ·…" at bounding box center [437, 136] width 165 height 224
click at [427, 231] on span "Confirm Timesheet Approval" at bounding box center [437, 229] width 59 height 6
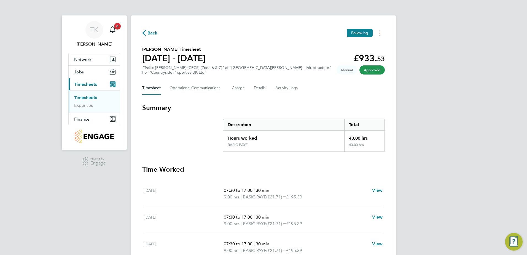
click at [88, 97] on link "Timesheets" at bounding box center [85, 97] width 23 height 5
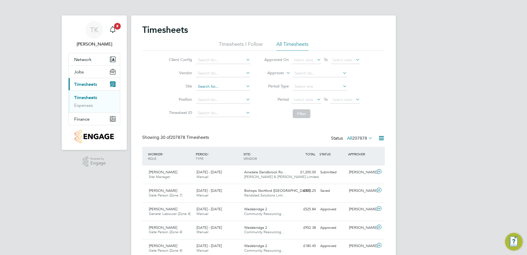
click at [205, 85] on input at bounding box center [223, 87] width 54 height 8
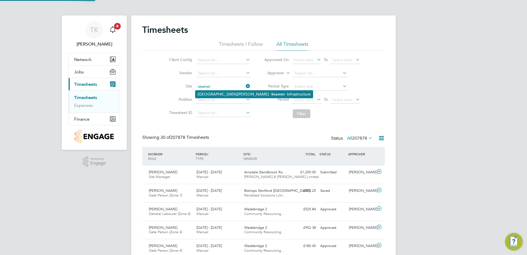
click at [214, 93] on li "Northfield Meadows - Seamer - Infrastructure" at bounding box center [253, 93] width 117 height 7
type input "[GEOGRAPHIC_DATA][PERSON_NAME] - Infrastructure"
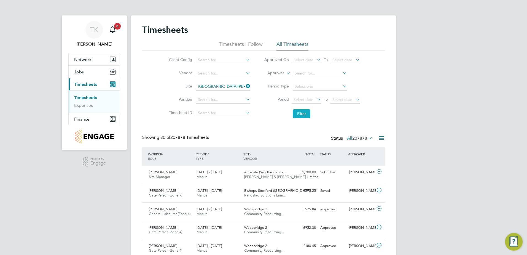
click at [307, 114] on button "Filter" at bounding box center [302, 113] width 18 height 9
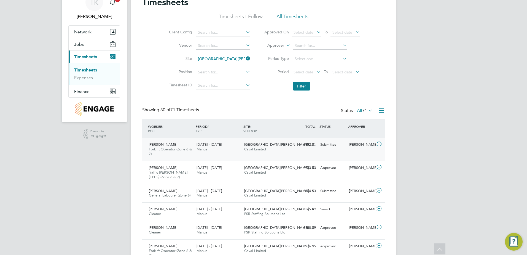
click at [295, 154] on div "Joseph Bramley Forklift Operator (Zone 6 & 7) 15 - 21 Sep 2025 15 - 21 Sep 2025…" at bounding box center [263, 149] width 243 height 23
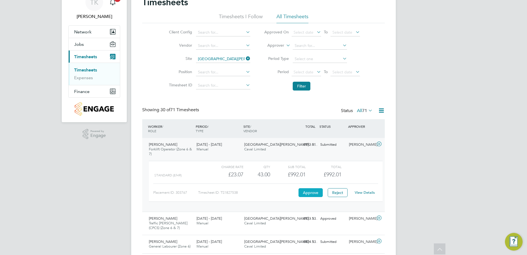
click at [304, 194] on button "Approve" at bounding box center [311, 192] width 24 height 9
click at [378, 87] on div "Client Config Vendor Site Northfield Meadows - Seamer - Infrastructure Position…" at bounding box center [263, 58] width 243 height 70
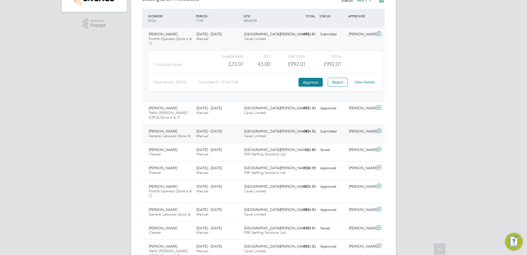
click at [319, 138] on div "Brian Martin General Labourer (Zone 6) 15 - 21 Sep 2025 15 - 21 Sep 2025 Manual…" at bounding box center [263, 133] width 243 height 18
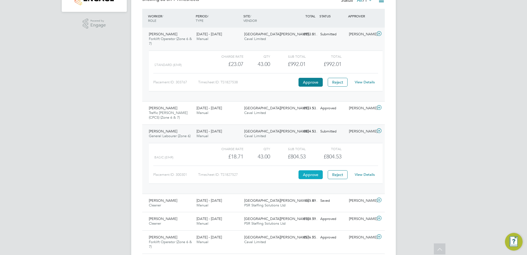
click at [313, 172] on button "Approve" at bounding box center [311, 174] width 24 height 9
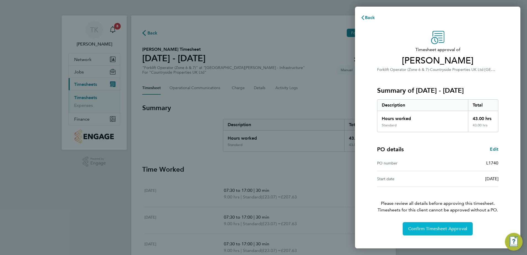
click at [417, 227] on span "Confirm Timesheet Approval" at bounding box center [437, 229] width 59 height 6
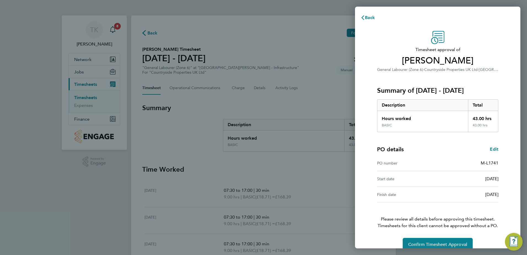
scroll to position [9, 0]
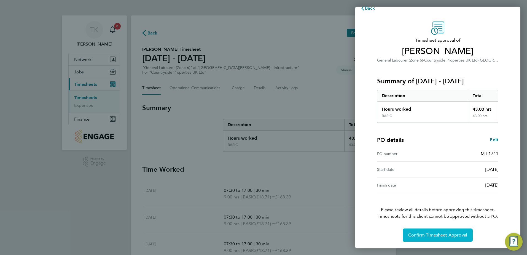
click at [424, 234] on span "Confirm Timesheet Approval" at bounding box center [437, 235] width 59 height 6
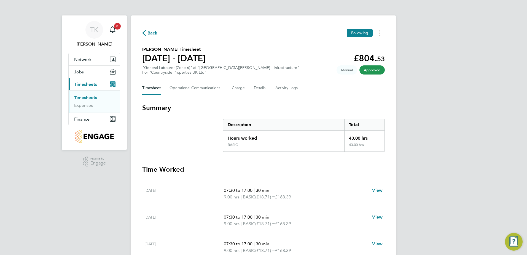
click at [88, 99] on link "Timesheets" at bounding box center [85, 97] width 23 height 5
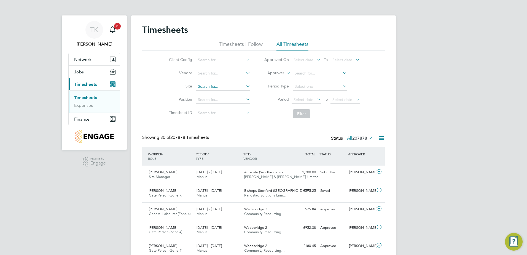
click at [218, 84] on input at bounding box center [223, 87] width 54 height 8
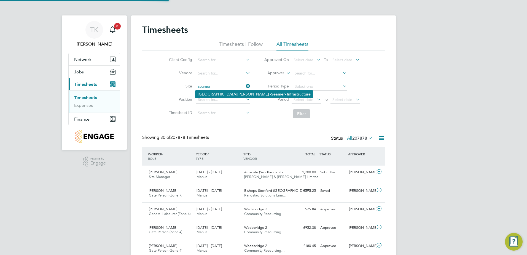
click at [221, 93] on li "[GEOGRAPHIC_DATA][PERSON_NAME] - Infrastructure" at bounding box center [253, 93] width 117 height 7
type input "[GEOGRAPHIC_DATA][PERSON_NAME] - Infrastructure"
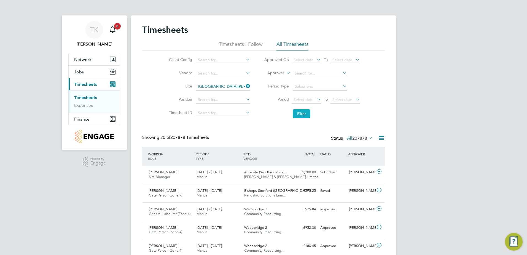
click at [297, 115] on button "Filter" at bounding box center [302, 113] width 18 height 9
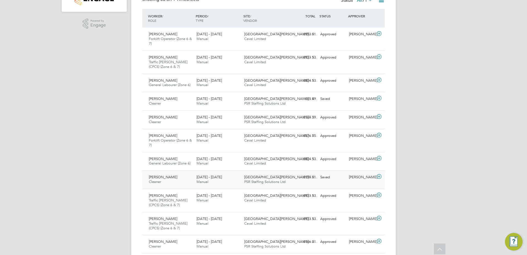
click at [314, 182] on div "[PERSON_NAME] Cleaner [DATE] - [DATE] [DATE] - [DATE] Manual [GEOGRAPHIC_DATA][…" at bounding box center [263, 179] width 243 height 18
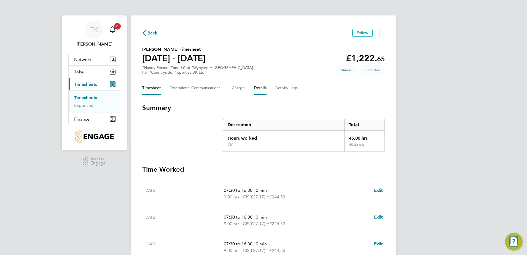
click at [262, 88] on button "Details" at bounding box center [260, 87] width 13 height 13
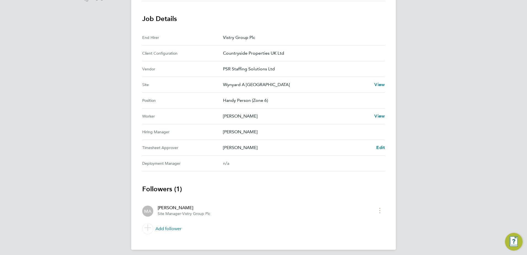
scroll to position [168, 0]
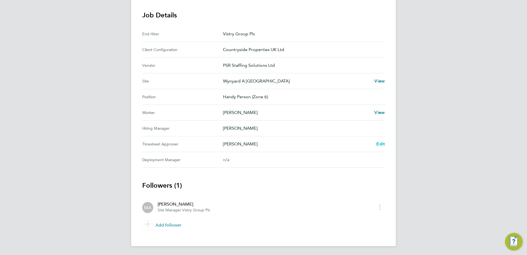
click at [377, 142] on span "Edit" at bounding box center [380, 143] width 9 height 5
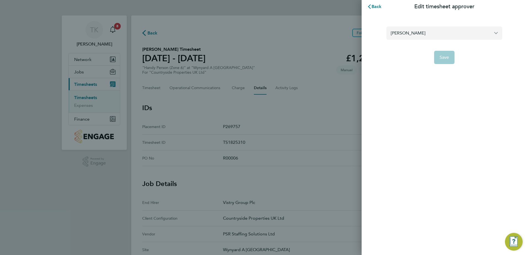
click at [411, 31] on input "[PERSON_NAME]" at bounding box center [444, 32] width 116 height 13
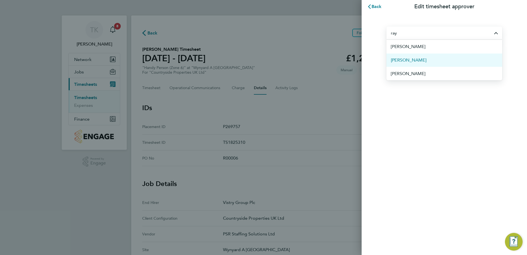
click at [409, 61] on span "[PERSON_NAME]" at bounding box center [409, 60] width 36 height 7
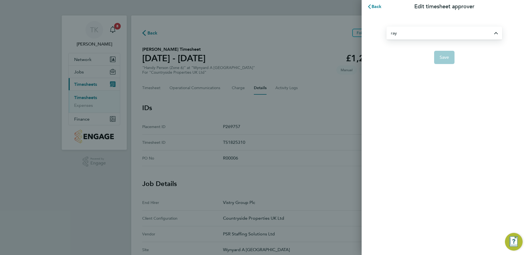
type input "[PERSON_NAME]"
click at [441, 56] on span "Save" at bounding box center [445, 58] width 10 height 6
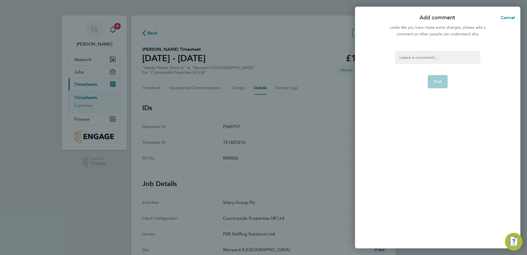
click at [426, 60] on div at bounding box center [437, 57] width 85 height 13
drag, startPoint x: 436, startPoint y: 54, endPoint x: 378, endPoint y: 54, distance: 57.6
click at [378, 54] on div "Ray to approve Post" at bounding box center [437, 146] width 165 height 204
copy div "[PERSON_NAME] to approve"
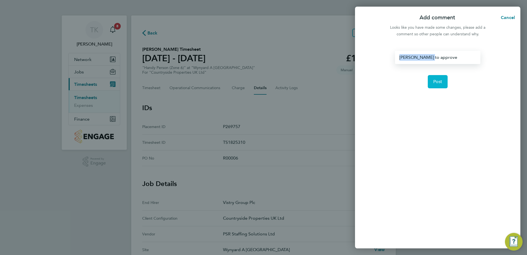
click at [437, 84] on button "Post" at bounding box center [438, 81] width 20 height 13
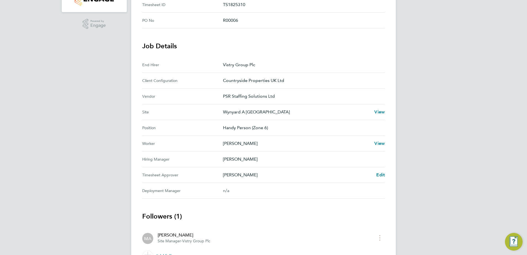
scroll to position [168, 0]
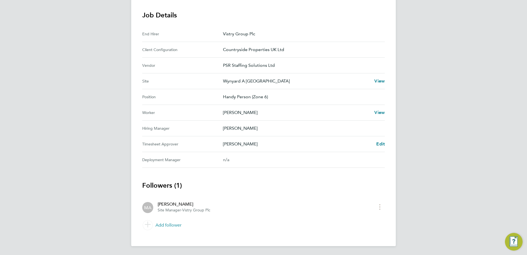
click at [171, 224] on link "Add follower" at bounding box center [263, 224] width 243 height 15
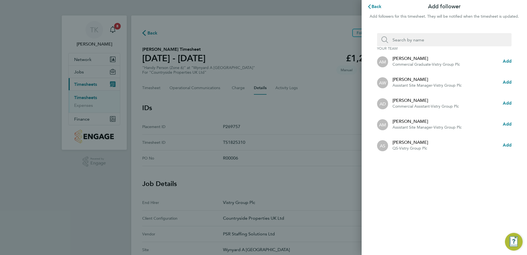
click at [400, 42] on input "Search team member by name:" at bounding box center [446, 39] width 117 height 13
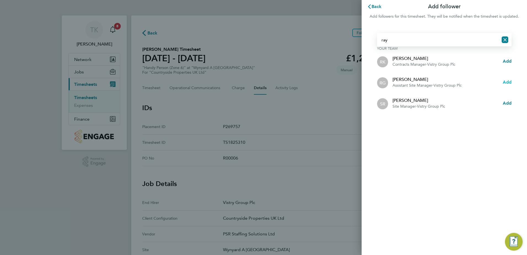
type input "ray"
click at [505, 83] on span "Add" at bounding box center [507, 81] width 9 height 5
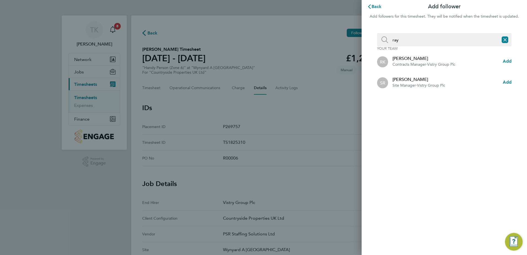
click at [433, 166] on div "Back Add follower Add followers for this timesheet. They will be notified when …" at bounding box center [444, 127] width 165 height 255
click at [378, 7] on span "Back" at bounding box center [377, 6] width 10 height 5
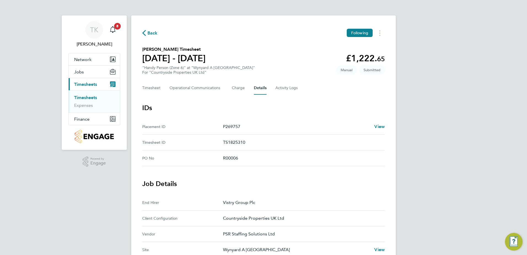
click at [149, 33] on span "Back" at bounding box center [152, 33] width 10 height 7
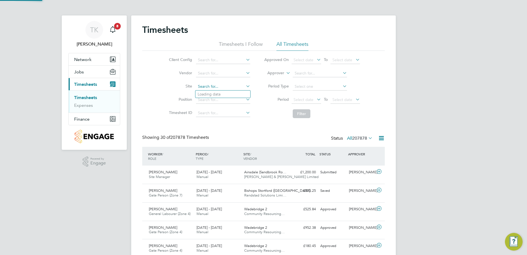
click at [198, 87] on input at bounding box center [223, 87] width 54 height 8
click at [212, 99] on li "Wy nyard A Siskin Park" at bounding box center [227, 101] width 65 height 7
type input "Wynyard A [GEOGRAPHIC_DATA]"
click at [295, 111] on button "Filter" at bounding box center [302, 113] width 18 height 9
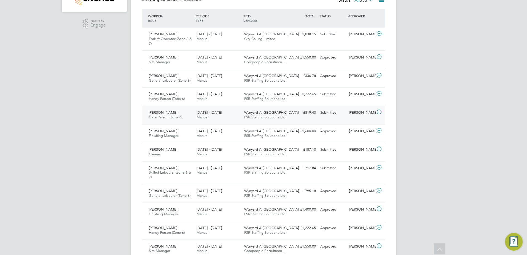
click at [355, 114] on div "[PERSON_NAME]" at bounding box center [361, 112] width 29 height 9
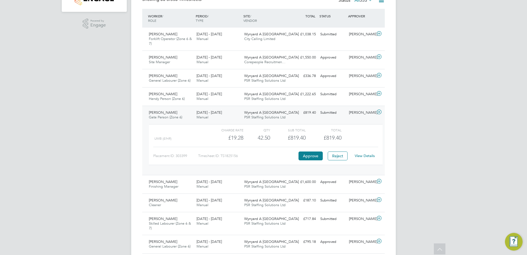
click at [362, 155] on link "View Details" at bounding box center [365, 155] width 20 height 5
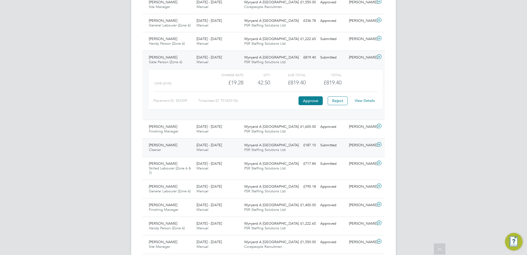
click at [364, 149] on div "[PERSON_NAME]" at bounding box center [361, 145] width 29 height 9
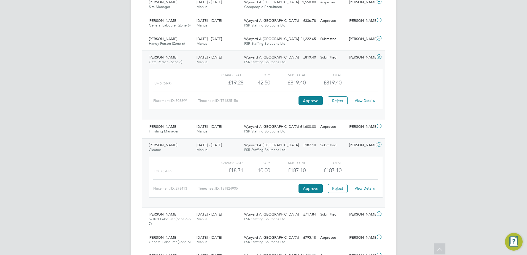
click at [367, 188] on link "View Details" at bounding box center [365, 188] width 20 height 5
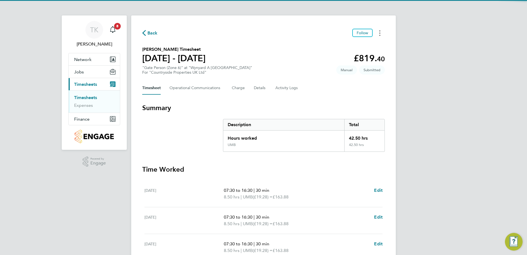
click at [379, 35] on button "Timesheets Menu" at bounding box center [380, 33] width 10 height 9
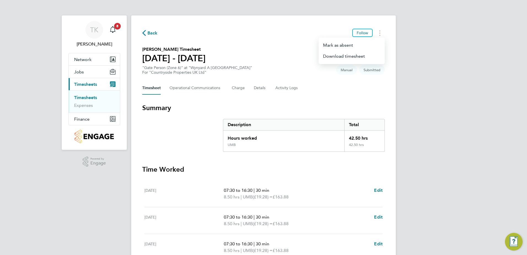
click at [326, 95] on div "Back Follow [PERSON_NAME] as absent Download timesheet [PERSON_NAME] Timesheet …" at bounding box center [263, 184] width 265 height 338
click at [262, 87] on button "Details" at bounding box center [260, 87] width 13 height 13
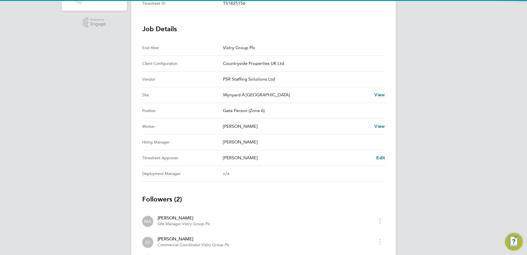
scroll to position [174, 0]
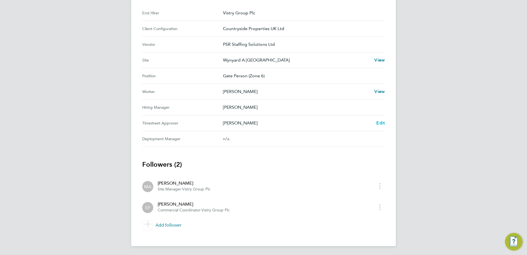
click at [383, 123] on span "Edit" at bounding box center [380, 122] width 9 height 5
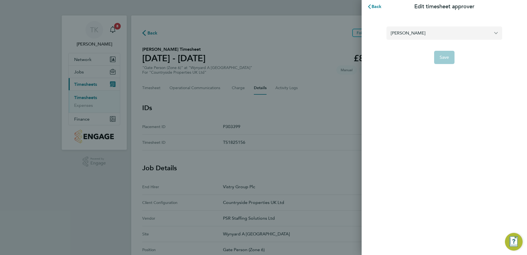
click at [494, 33] on input "[PERSON_NAME]" at bounding box center [444, 32] width 116 height 13
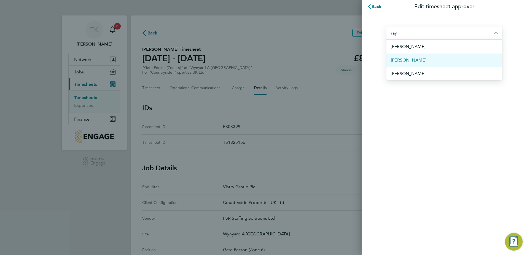
click at [420, 60] on span "[PERSON_NAME]" at bounding box center [409, 60] width 36 height 7
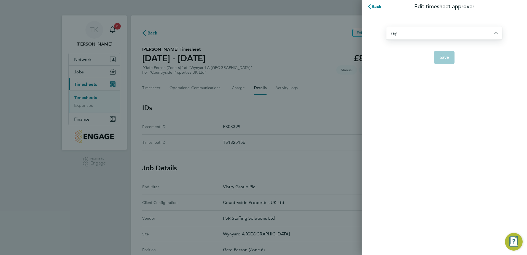
type input "[PERSON_NAME]"
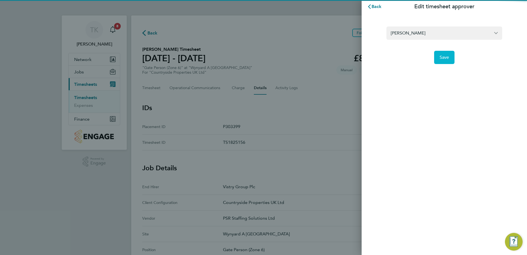
click at [447, 58] on span "Save" at bounding box center [445, 58] width 10 height 6
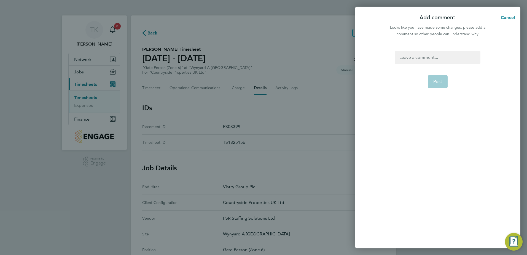
click at [447, 58] on div at bounding box center [437, 57] width 85 height 13
click at [430, 58] on div at bounding box center [437, 57] width 85 height 13
paste div
click at [431, 78] on button "Post" at bounding box center [438, 81] width 20 height 13
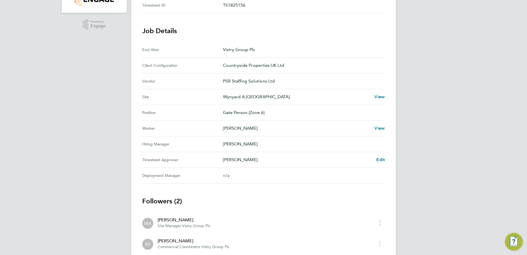
scroll to position [174, 0]
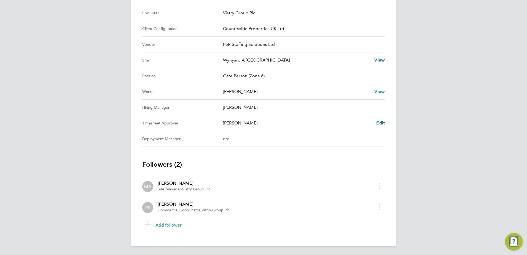
click at [176, 223] on link "Add follower" at bounding box center [263, 224] width 243 height 15
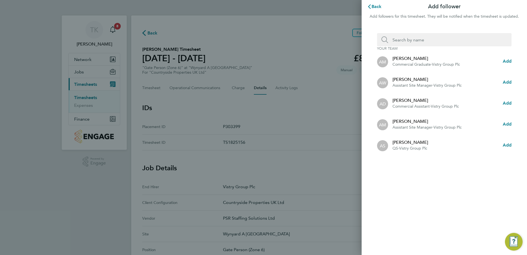
click at [419, 40] on input "Search team member by name:" at bounding box center [446, 39] width 117 height 13
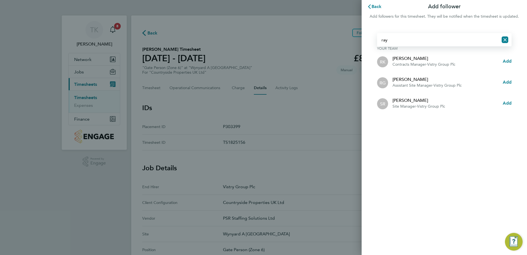
type input "ray"
click at [411, 83] on span "Assistant Site Manager" at bounding box center [413, 85] width 40 height 5
click at [509, 80] on span "Add" at bounding box center [507, 81] width 9 height 5
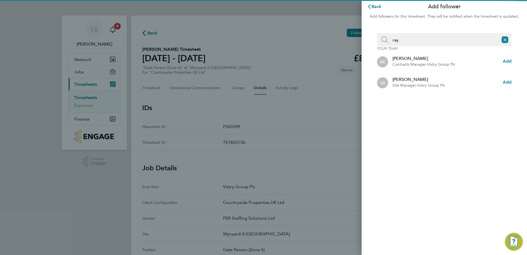
click at [356, 135] on div "Back Add follower Add followers for this timesheet. They will be notified when …" at bounding box center [263, 127] width 527 height 255
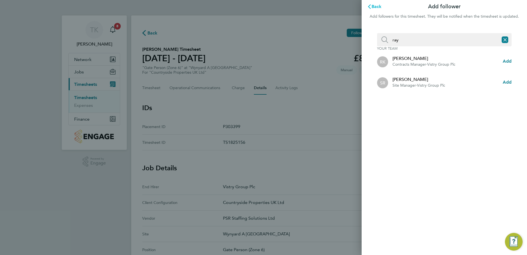
click at [380, 9] on button "Back" at bounding box center [375, 6] width 26 height 11
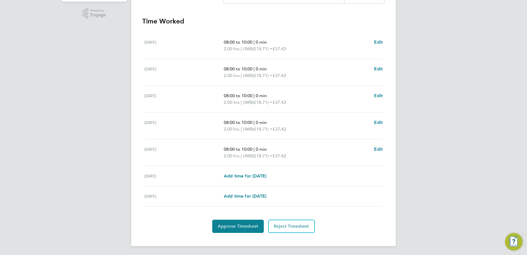
scroll to position [38, 0]
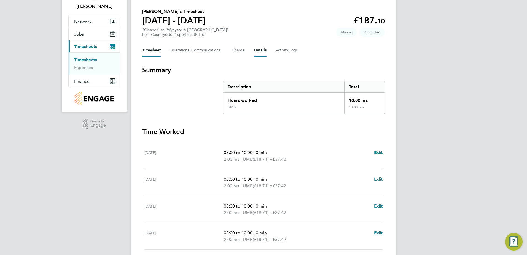
click at [257, 50] on button "Details" at bounding box center [260, 50] width 13 height 13
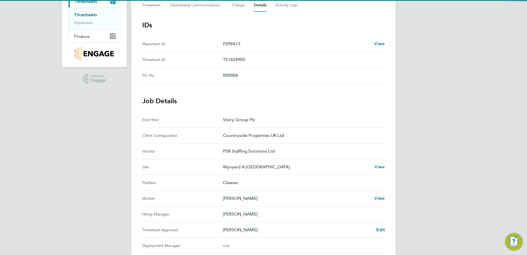
scroll to position [189, 0]
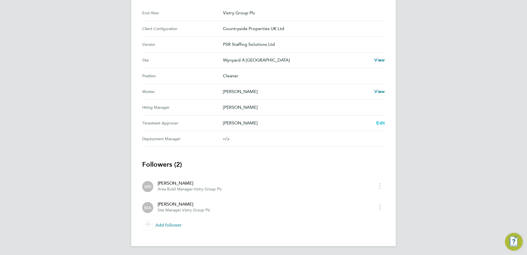
click at [380, 120] on span "Edit" at bounding box center [380, 122] width 9 height 5
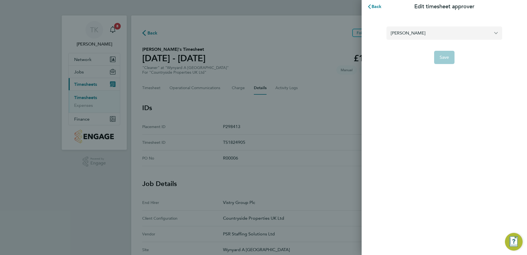
click at [448, 33] on input "[PERSON_NAME]" at bounding box center [444, 32] width 116 height 13
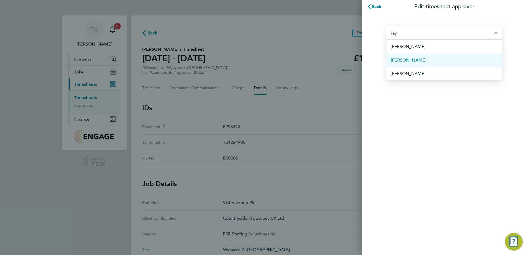
click at [432, 60] on li "[PERSON_NAME]" at bounding box center [444, 60] width 116 height 14
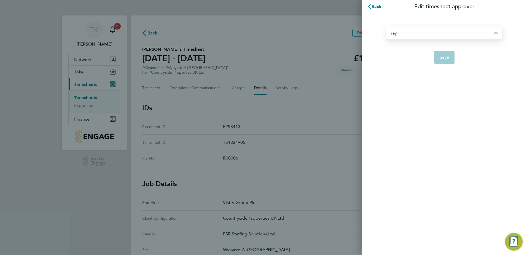
type input "[PERSON_NAME]"
click at [441, 56] on span "Save" at bounding box center [445, 58] width 10 height 6
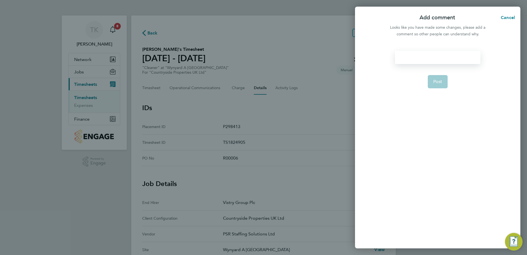
click at [441, 56] on div at bounding box center [437, 57] width 85 height 13
paste div
click at [443, 80] on button "Post" at bounding box center [438, 81] width 20 height 13
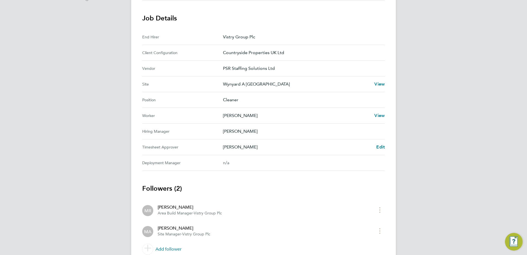
scroll to position [189, 0]
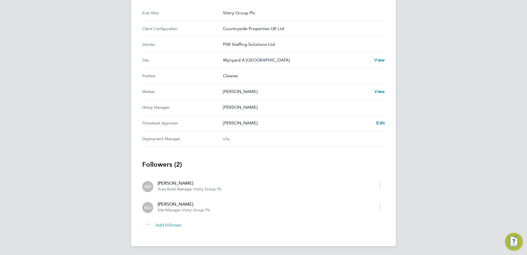
click at [171, 225] on link "Add follower" at bounding box center [263, 224] width 243 height 15
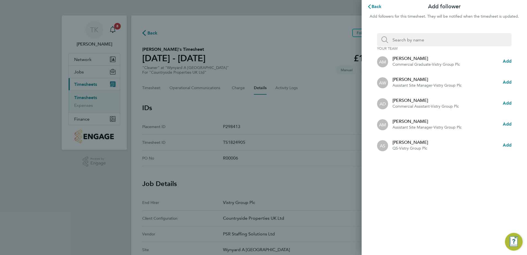
click at [407, 38] on input "Search team member by name:" at bounding box center [446, 39] width 117 height 13
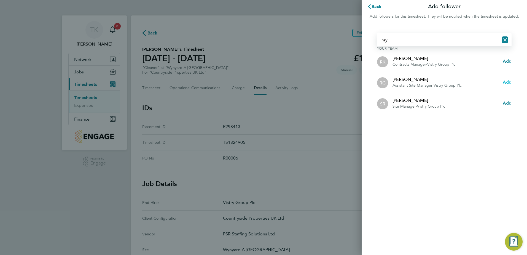
type input "ray"
click at [504, 84] on span "Add" at bounding box center [507, 81] width 9 height 5
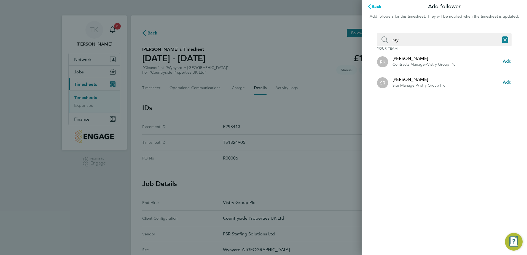
click at [380, 9] on span "Back" at bounding box center [377, 6] width 10 height 5
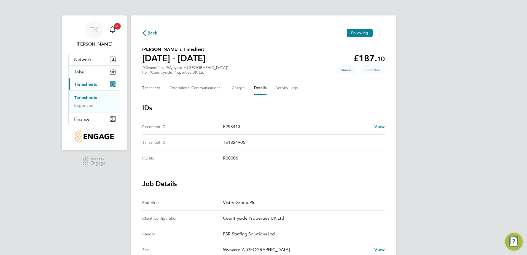
click at [153, 31] on span "Back" at bounding box center [152, 33] width 10 height 7
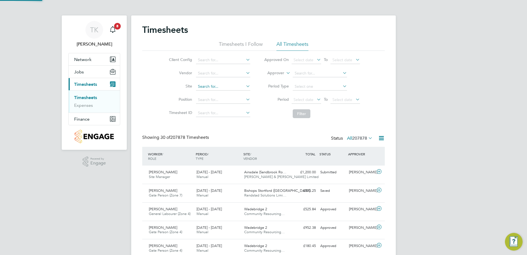
click at [209, 86] on input at bounding box center [223, 87] width 54 height 8
click at [214, 95] on li "Wyn yard A [GEOGRAPHIC_DATA]" at bounding box center [227, 93] width 65 height 7
type input "Wynyard A [GEOGRAPHIC_DATA]"
click at [301, 115] on button "Filter" at bounding box center [302, 113] width 18 height 9
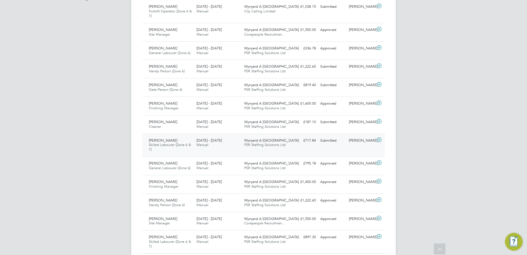
click at [315, 147] on div "[PERSON_NAME] Skilled Labourer (Zone 6 & 7) [DATE] - [DATE] [DATE] - [DATE] Man…" at bounding box center [263, 144] width 243 height 23
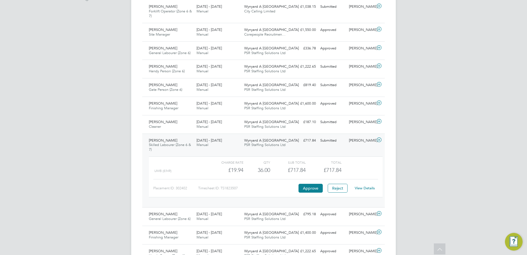
click at [369, 188] on link "View Details" at bounding box center [365, 188] width 20 height 5
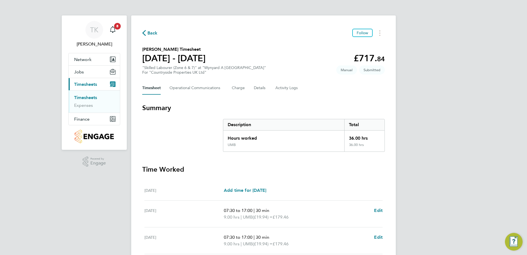
click at [245, 87] on div "Timesheet Operational Communications Charge Details Activity Logs" at bounding box center [263, 87] width 243 height 13
click at [262, 84] on button "Details" at bounding box center [260, 87] width 13 height 13
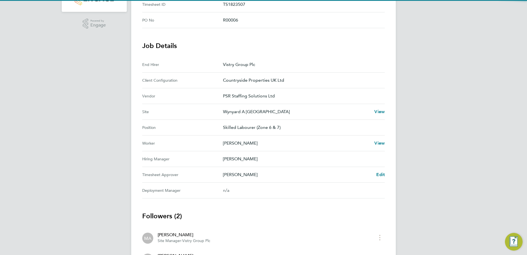
scroll to position [189, 0]
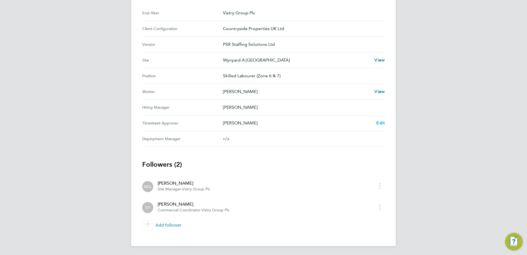
click at [382, 125] on span "Edit" at bounding box center [380, 122] width 9 height 5
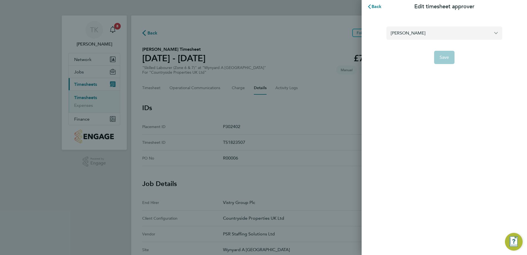
click at [416, 32] on input "[PERSON_NAME]" at bounding box center [444, 32] width 116 height 13
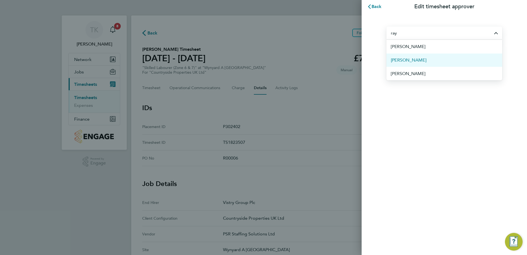
click at [418, 60] on span "[PERSON_NAME]" at bounding box center [409, 60] width 36 height 7
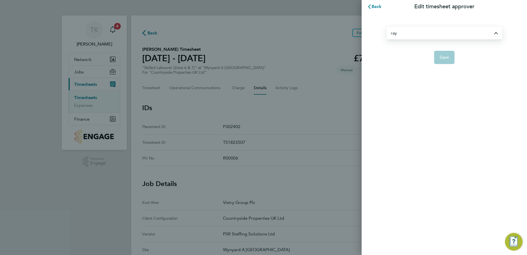
type input "[PERSON_NAME]"
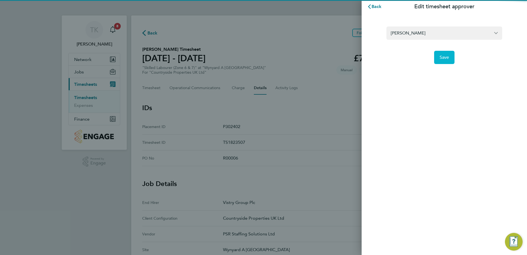
click at [446, 60] on span "Save" at bounding box center [445, 58] width 10 height 6
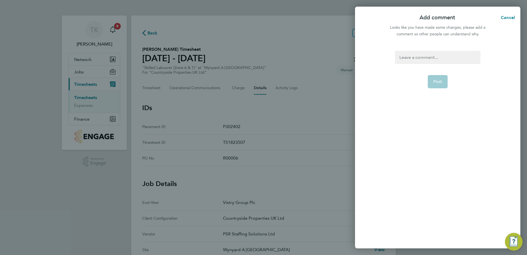
click at [419, 56] on div at bounding box center [437, 57] width 85 height 13
click at [420, 59] on div at bounding box center [437, 57] width 85 height 13
paste div
click at [432, 77] on button "Post" at bounding box center [438, 81] width 20 height 13
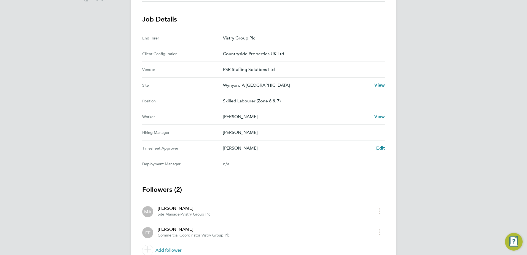
scroll to position [189, 0]
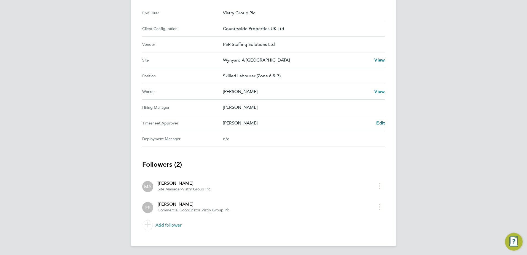
click at [175, 225] on link "Add follower" at bounding box center [263, 224] width 243 height 15
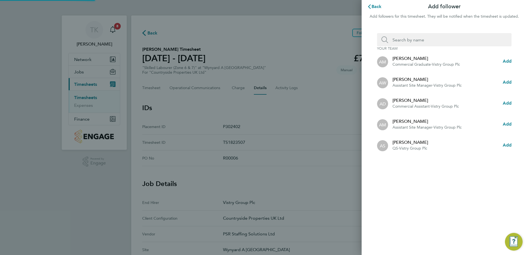
click at [399, 39] on input "Search team member by name:" at bounding box center [446, 39] width 117 height 13
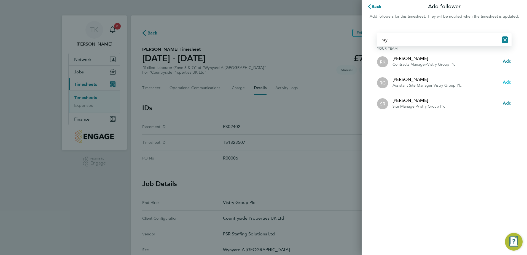
type input "ray"
click at [507, 83] on span "Add" at bounding box center [507, 81] width 9 height 5
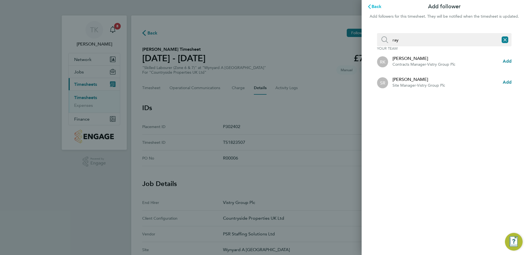
click at [375, 6] on span "Back" at bounding box center [377, 6] width 10 height 5
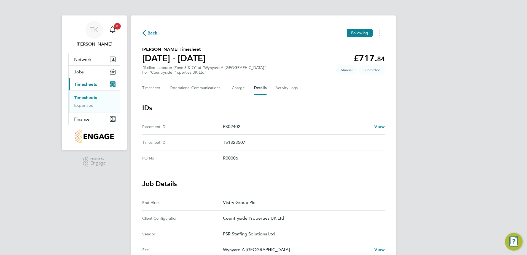
click at [152, 32] on span "Back" at bounding box center [152, 33] width 10 height 7
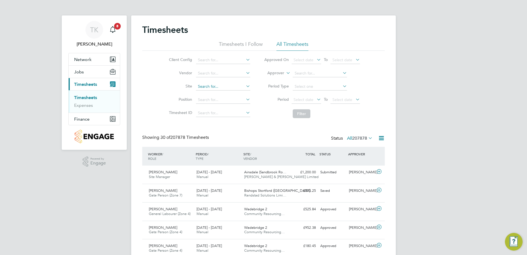
click at [220, 86] on input at bounding box center [223, 87] width 54 height 8
click at [242, 96] on li "Wyn yard A [GEOGRAPHIC_DATA]" at bounding box center [227, 93] width 65 height 7
type input "Wynyard A [GEOGRAPHIC_DATA]"
click at [300, 112] on button "Filter" at bounding box center [302, 113] width 18 height 9
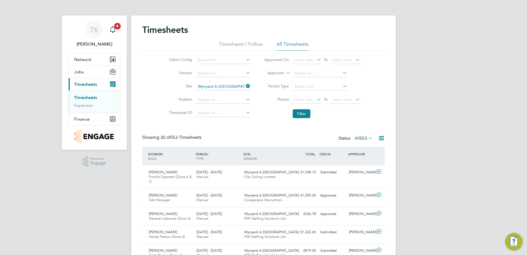
click at [245, 88] on icon at bounding box center [245, 86] width 0 height 8
click at [305, 72] on input at bounding box center [320, 73] width 54 height 8
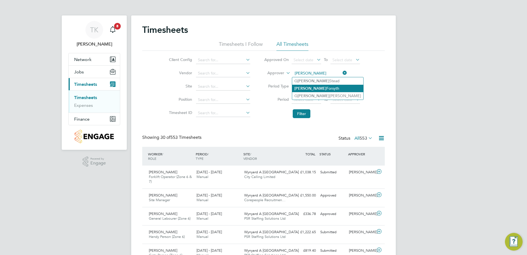
click at [308, 85] on li "[PERSON_NAME]" at bounding box center [327, 88] width 71 height 7
type input "[PERSON_NAME]"
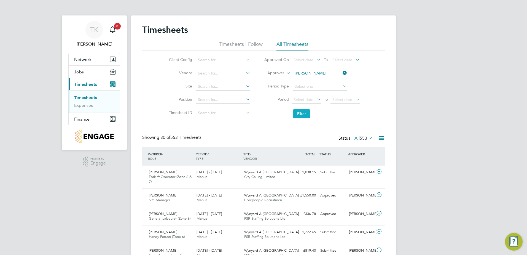
click at [305, 113] on button "Filter" at bounding box center [302, 113] width 18 height 9
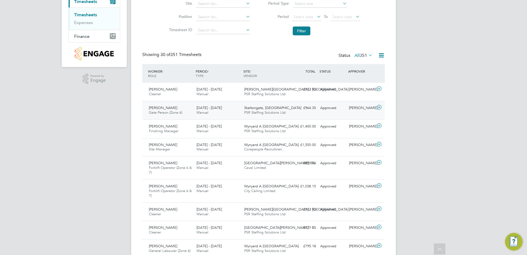
click at [343, 112] on div "[PERSON_NAME] Gate Person (Zone 6) [DATE] - [DATE] [DATE] - [DATE] Manual Skelt…" at bounding box center [263, 110] width 243 height 18
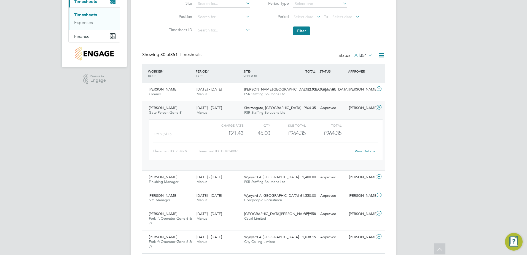
click at [370, 149] on link "View Details" at bounding box center [365, 151] width 20 height 5
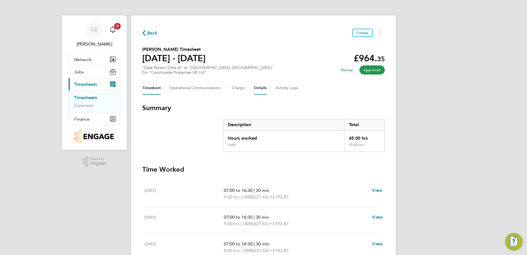
click at [255, 87] on button "Details" at bounding box center [260, 87] width 13 height 13
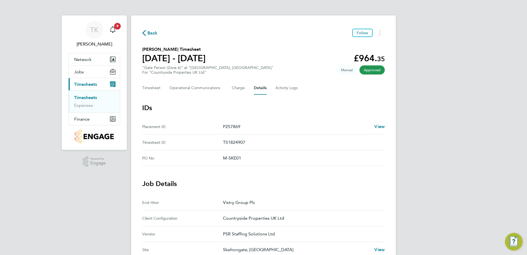
click at [154, 32] on span "Back" at bounding box center [152, 33] width 10 height 7
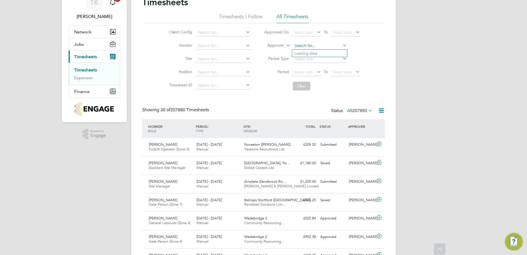
click at [304, 49] on input at bounding box center [320, 46] width 54 height 8
click at [312, 50] on li "[PERSON_NAME] F orsyth" at bounding box center [319, 53] width 55 height 7
type input "[PERSON_NAME]"
click at [305, 84] on button "Filter" at bounding box center [302, 86] width 18 height 9
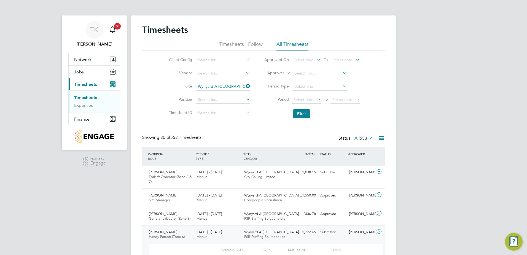
click at [90, 96] on link "Timesheets" at bounding box center [85, 97] width 23 height 5
click at [92, 94] on ul "Timesheets Expenses" at bounding box center [94, 101] width 51 height 22
click at [245, 86] on icon at bounding box center [245, 86] width 0 height 8
click at [216, 89] on input at bounding box center [223, 87] width 54 height 8
click at [258, 110] on li "Filter" at bounding box center [312, 113] width 110 height 14
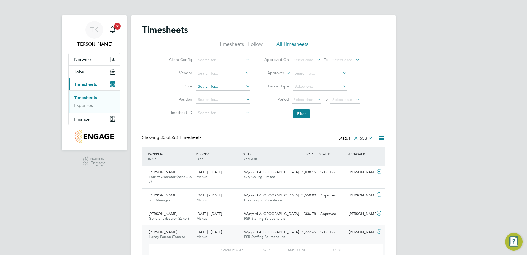
click at [206, 87] on input at bounding box center [223, 87] width 54 height 8
click at [226, 87] on input at bounding box center [223, 87] width 54 height 8
click at [225, 91] on li "[PERSON_NAME][GEOGRAPHIC_DATA] / [GEOGRAPHIC_DATA]" at bounding box center [254, 93] width 119 height 7
type input "[PERSON_NAME][GEOGRAPHIC_DATA] / [GEOGRAPHIC_DATA]"
click at [299, 114] on button "Filter" at bounding box center [302, 113] width 18 height 9
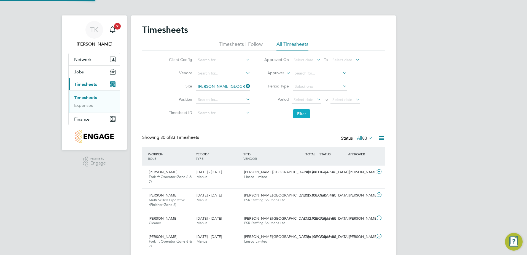
scroll to position [14, 48]
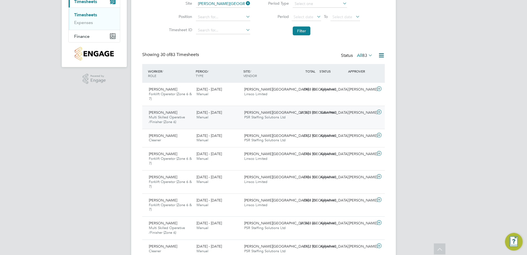
click at [254, 120] on div "Greenwell Park / Selby PSR Staffing Solutions Ltd" at bounding box center [266, 115] width 48 height 14
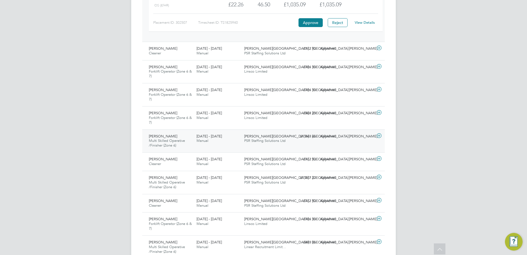
click at [254, 145] on div "Greenwell Park / Selby PSR Staffing Solutions Ltd" at bounding box center [266, 139] width 48 height 14
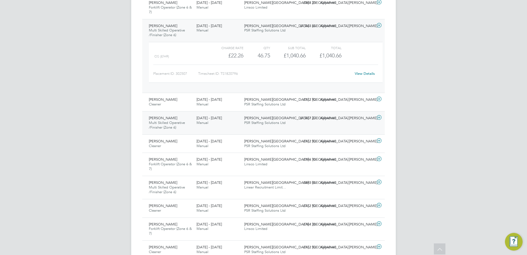
click at [258, 128] on div "Barrie Michael Rhodes Multi Skilled Operative /Finisher (Zone 6) 1 - 7 Sep 2025…" at bounding box center [263, 122] width 243 height 23
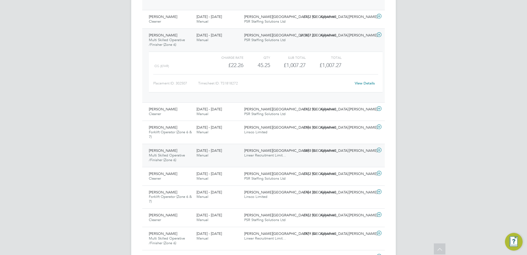
click at [257, 160] on div "Barrie Michael Rhodes Multi Skilled Operative /Finisher (Zone 6) 25 - 31 Aug 20…" at bounding box center [263, 155] width 243 height 23
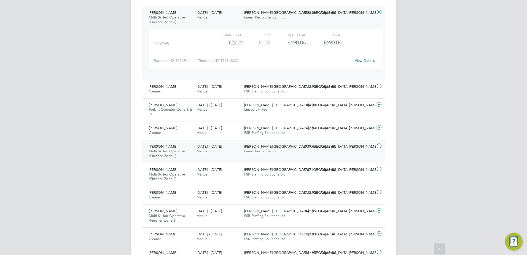
click at [262, 154] on div "Greenwell Park / Selby Linear Recruitment Limit…" at bounding box center [266, 149] width 48 height 14
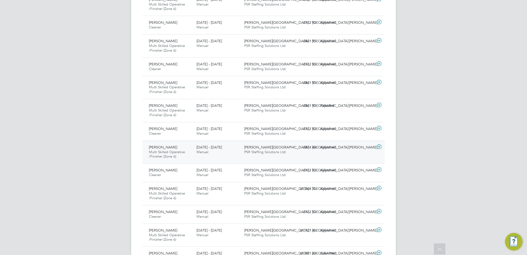
click at [255, 156] on div "Greenwell Park / Selby PSR Staffing Solutions Ltd" at bounding box center [266, 150] width 48 height 14
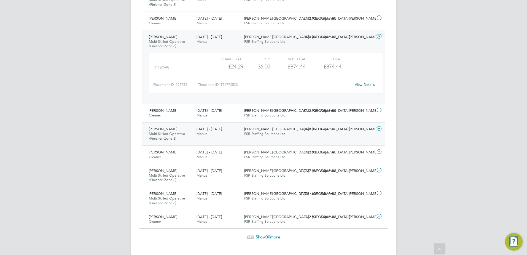
click at [257, 139] on div "Barrie Michael Rhodes Multi Skilled Operative /Finisher (Zone 6) 14 - 20 Jul 20…" at bounding box center [263, 133] width 243 height 23
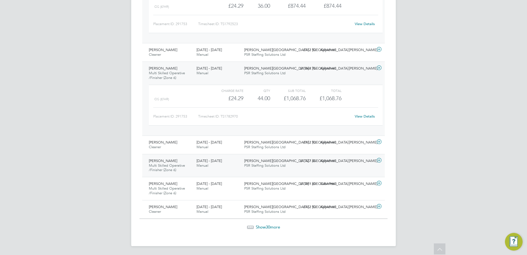
click at [261, 168] on div "Greenwell Park / Selby PSR Staffing Solutions Ltd" at bounding box center [266, 163] width 48 height 14
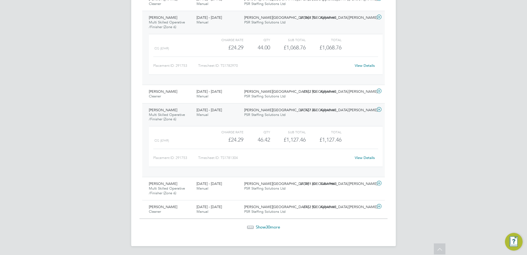
click at [260, 227] on span "Show 30 more" at bounding box center [268, 226] width 24 height 5
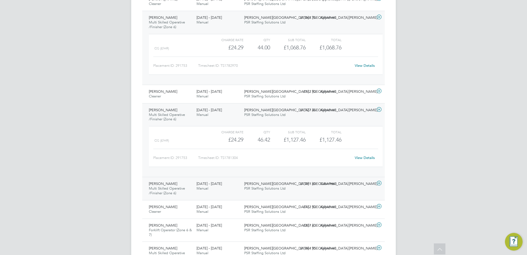
click at [265, 192] on div "Greenwell Park / Selby PSR Staffing Solutions Ltd" at bounding box center [266, 186] width 48 height 14
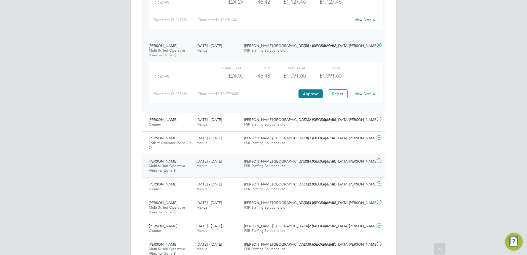
click at [262, 174] on div "Barrie Michael Rhodes Multi Skilled Operative /Finisher (Zone 6) 30 Jun - 6 Jul…" at bounding box center [263, 165] width 243 height 23
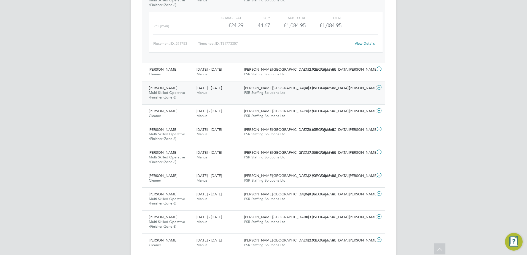
click at [261, 98] on div "Barrie Michael Rhodes Multi Skilled Operative /Finisher (Zone 6) 23 - 29 Jun 20…" at bounding box center [263, 92] width 243 height 23
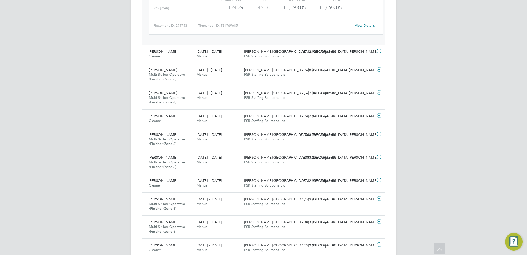
click at [261, 101] on div "Greenwell Park / Selby PSR Staffing Solutions Ltd" at bounding box center [266, 95] width 48 height 14
click at [261, 105] on div "Barrie Michael Rhodes Multi Skilled Operative /Finisher (Zone 6) 16 - 22 Jun 20…" at bounding box center [263, 97] width 243 height 23
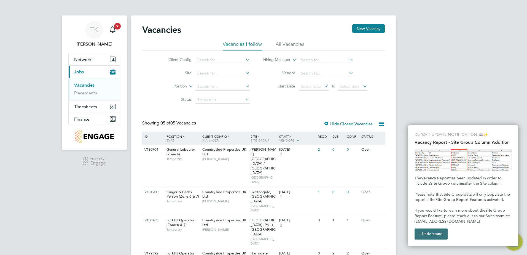
click at [428, 235] on button "I Understand" at bounding box center [431, 233] width 33 height 11
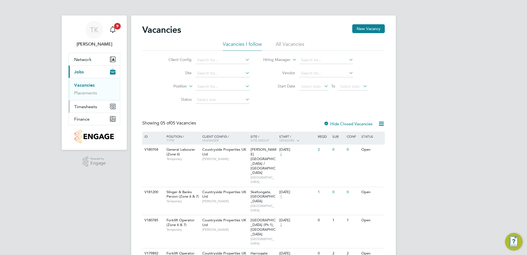
click at [85, 107] on span "Timesheets" at bounding box center [85, 106] width 23 height 5
click at [88, 85] on link "Vacancies" at bounding box center [84, 84] width 20 height 5
click at [82, 107] on span "Timesheets" at bounding box center [85, 106] width 23 height 5
click at [89, 107] on span "Timesheets" at bounding box center [85, 106] width 23 height 5
click at [91, 96] on link "Timesheets" at bounding box center [85, 97] width 23 height 5
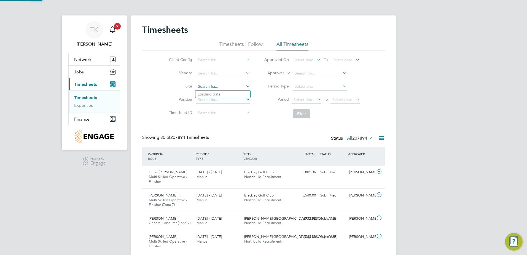
click at [207, 89] on input at bounding box center [223, 87] width 54 height 8
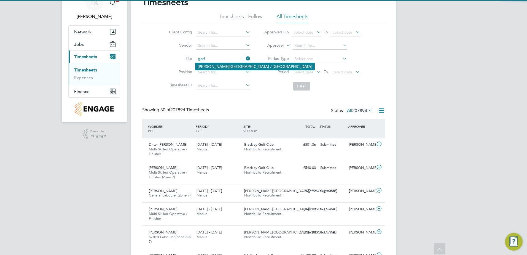
click at [218, 66] on li "[PERSON_NAME][GEOGRAPHIC_DATA] / [GEOGRAPHIC_DATA]" at bounding box center [254, 66] width 119 height 7
type input "[PERSON_NAME][GEOGRAPHIC_DATA] / [GEOGRAPHIC_DATA]"
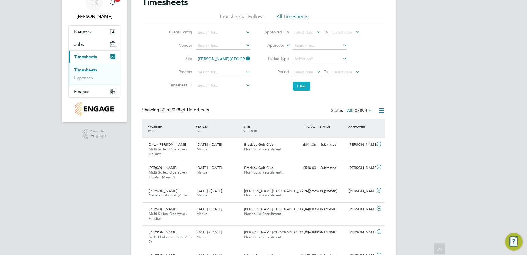
click at [302, 86] on button "Filter" at bounding box center [302, 86] width 18 height 9
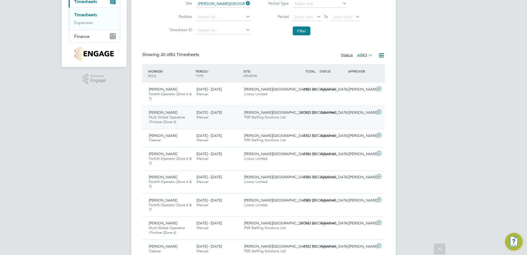
click at [253, 122] on div "Barrie Michael Rhodes Multi Skilled Operative /Finisher (Zone 6) 15 - 21 Sep 20…" at bounding box center [263, 117] width 243 height 23
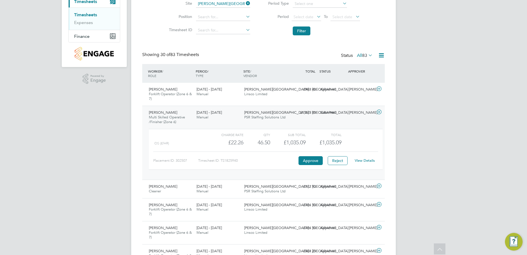
click at [367, 162] on link "View Details" at bounding box center [365, 160] width 20 height 5
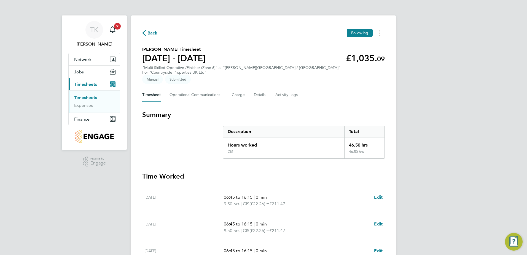
click at [83, 96] on link "Timesheets" at bounding box center [85, 97] width 23 height 5
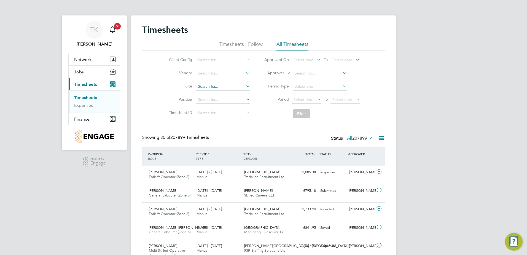
click at [209, 87] on input at bounding box center [223, 87] width 54 height 8
click at [202, 88] on input at bounding box center [223, 87] width 54 height 8
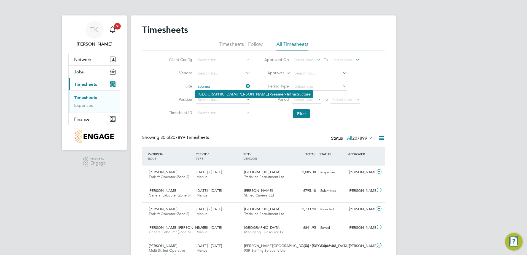
click at [227, 94] on li "[GEOGRAPHIC_DATA][PERSON_NAME] - Infrastructure" at bounding box center [253, 93] width 117 height 7
type input "[GEOGRAPHIC_DATA][PERSON_NAME] - Infrastructure"
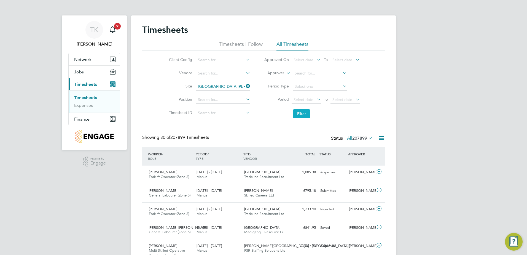
click at [304, 112] on button "Filter" at bounding box center [302, 113] width 18 height 9
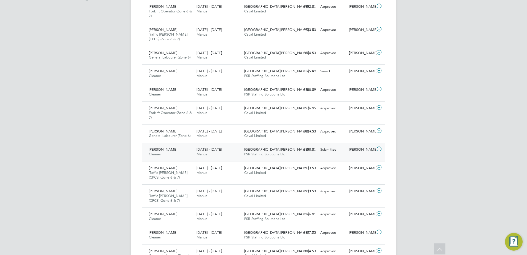
click at [232, 152] on div "[DATE] - [DATE] Manual" at bounding box center [218, 152] width 48 height 14
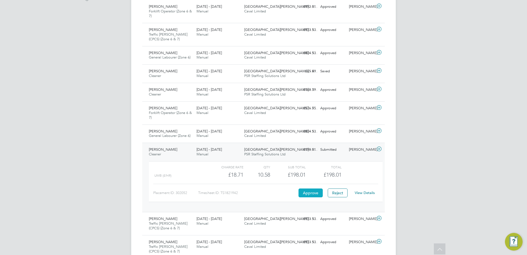
click at [309, 194] on button "Approve" at bounding box center [311, 192] width 24 height 9
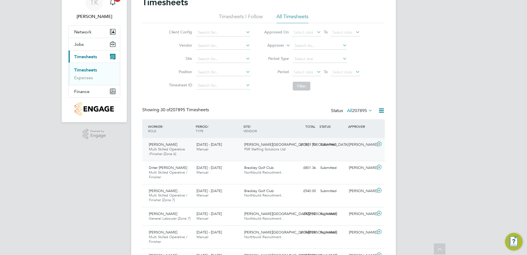
click at [295, 156] on div "Barrie [PERSON_NAME] Multi Skilled Operative /Finisher (Zone 6) [DATE] - [DATE]…" at bounding box center [263, 149] width 243 height 23
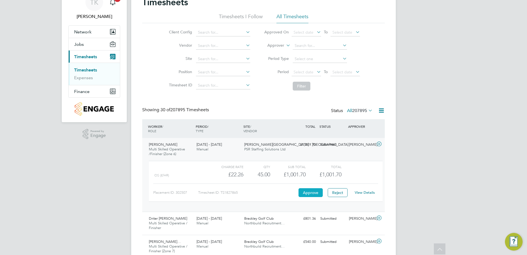
click at [311, 194] on button "Approve" at bounding box center [311, 192] width 24 height 9
click at [83, 46] on span "Jobs" at bounding box center [79, 44] width 10 height 5
click at [87, 65] on link "Placements" at bounding box center [85, 65] width 23 height 5
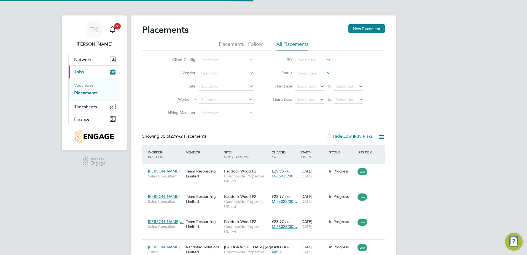
scroll to position [3, 3]
click at [93, 92] on link "Placements" at bounding box center [85, 92] width 23 height 5
click at [221, 85] on input at bounding box center [226, 87] width 54 height 8
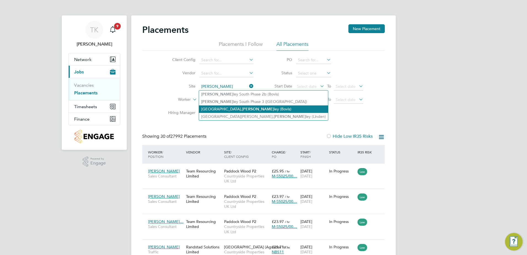
click at [242, 107] on b "[PERSON_NAME]" at bounding box center [258, 109] width 32 height 5
type input "Longfields, Beverley (Bovis)"
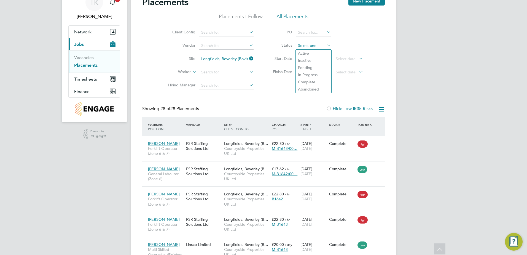
click at [305, 47] on input at bounding box center [313, 46] width 35 height 8
click at [307, 75] on li "In Progress" at bounding box center [314, 74] width 36 height 7
type input "In Progress"
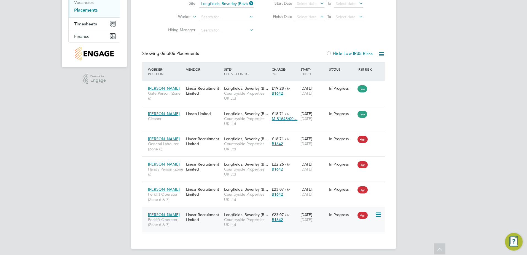
click at [323, 227] on div "[PERSON_NAME] Forklift Operator (Zone 6 & 7) Linear Recruitment Limited [GEOGRA…" at bounding box center [263, 219] width 243 height 25
click at [315, 227] on div "[PERSON_NAME] Forklift Operator (Zone 6 & 7) Linear Recruitment Limited [GEOGRA…" at bounding box center [263, 219] width 243 height 25
click at [275, 229] on div "[PERSON_NAME] Forklift Operator (Zone 6 & 7) Linear Recruitment Limited [GEOGRA…" at bounding box center [263, 219] width 243 height 25
click at [205, 225] on div "[PERSON_NAME] Forklift Operator (Zone 6 & 7) Linear Recruitment Limited [GEOGRA…" at bounding box center [263, 219] width 243 height 25
click at [217, 216] on div "Linear Recruitment Limited" at bounding box center [204, 216] width 38 height 15
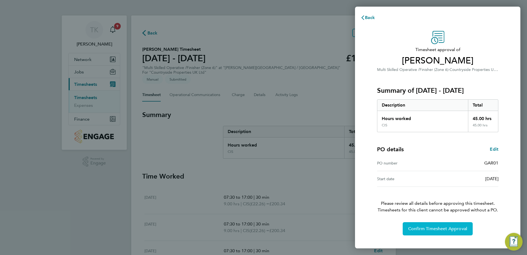
click at [436, 230] on span "Confirm Timesheet Approval" at bounding box center [437, 229] width 59 height 6
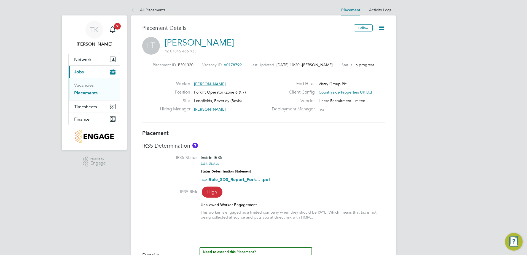
click at [382, 28] on icon at bounding box center [381, 27] width 7 height 7
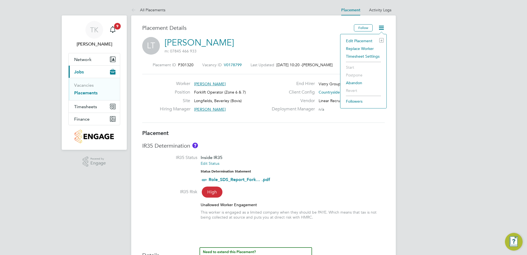
click at [373, 39] on li "Edit Placement e" at bounding box center [363, 41] width 41 height 8
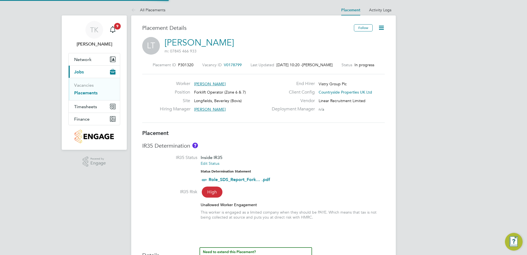
type input "[PERSON_NAME]"
type input "[DATE]"
type input "07:30"
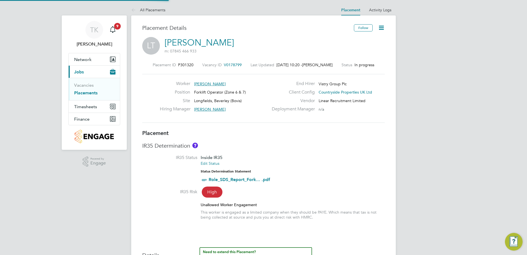
type input "16:30"
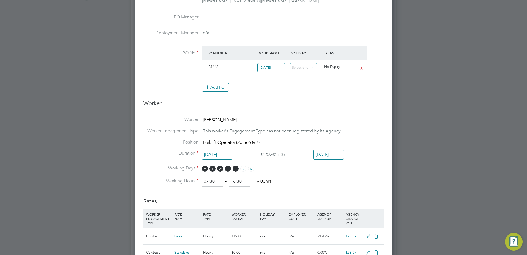
click at [327, 151] on input "[DATE]" at bounding box center [328, 154] width 31 height 10
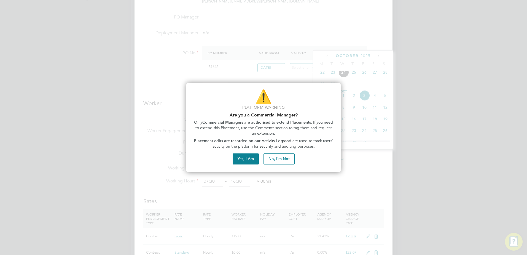
click at [244, 153] on div "⚠️ Platform Warning Are you a Commercial Manager? Only Commercial Managers are …" at bounding box center [263, 127] width 154 height 89
click at [244, 157] on button "Yes, I Am" at bounding box center [246, 158] width 26 height 11
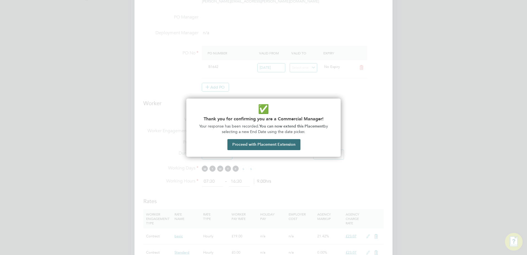
click at [250, 140] on button "Proceed with Placement Extension" at bounding box center [263, 144] width 73 height 11
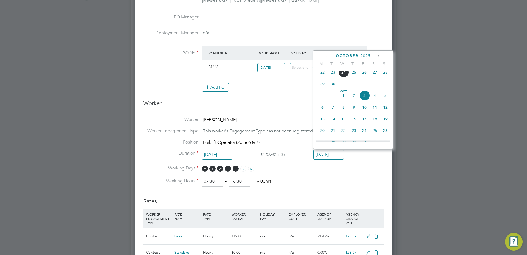
click at [329, 57] on icon at bounding box center [327, 56] width 5 height 6
click at [335, 122] on span "30" at bounding box center [333, 120] width 10 height 10
type input "[DATE]"
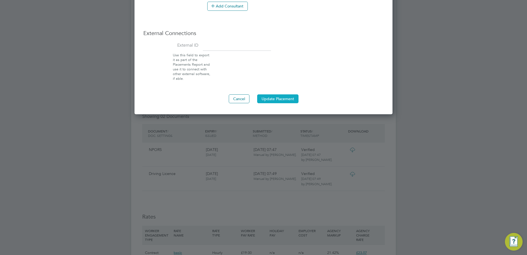
click at [273, 97] on button "Update Placement" at bounding box center [277, 98] width 41 height 9
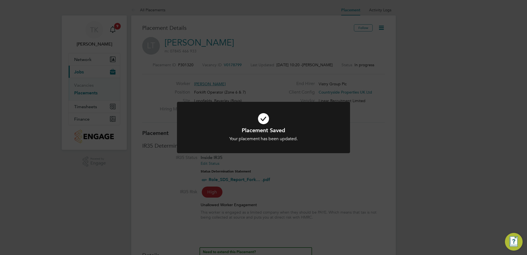
click at [306, 176] on div "Placement Saved Your placement has been updated. Cancel Okay" at bounding box center [263, 127] width 527 height 255
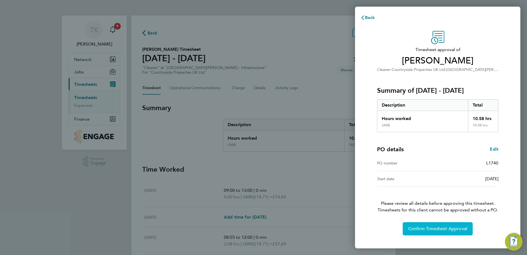
click at [435, 227] on span "Confirm Timesheet Approval" at bounding box center [437, 229] width 59 height 6
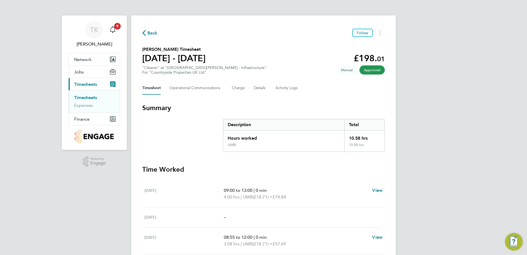
click at [86, 96] on link "Timesheets" at bounding box center [85, 97] width 23 height 5
